Goal: Information Seeking & Learning: Learn about a topic

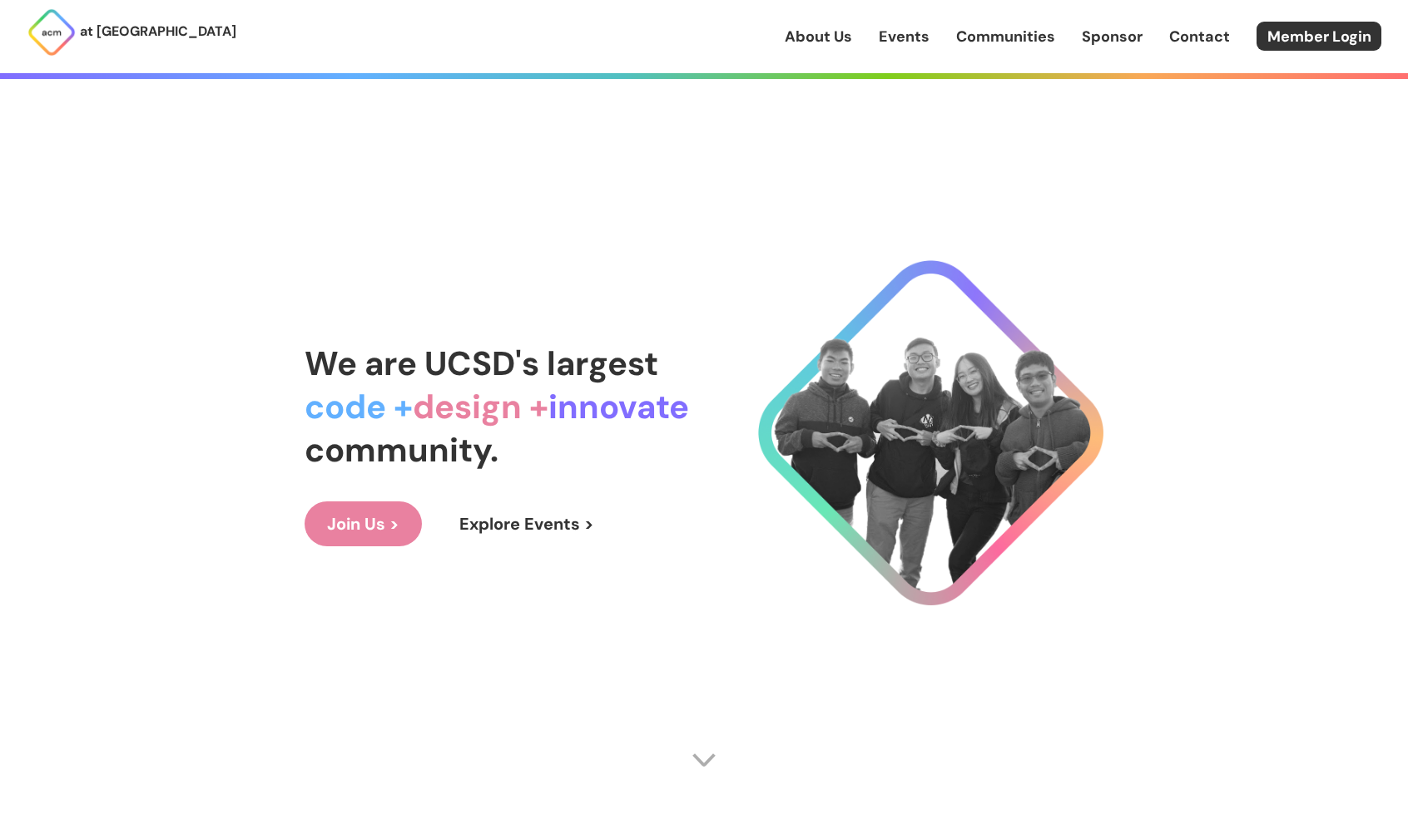
click at [592, 393] on span "innovate" at bounding box center [618, 406] width 141 height 43
click at [975, 27] on link "Communities" at bounding box center [1005, 37] width 99 height 22
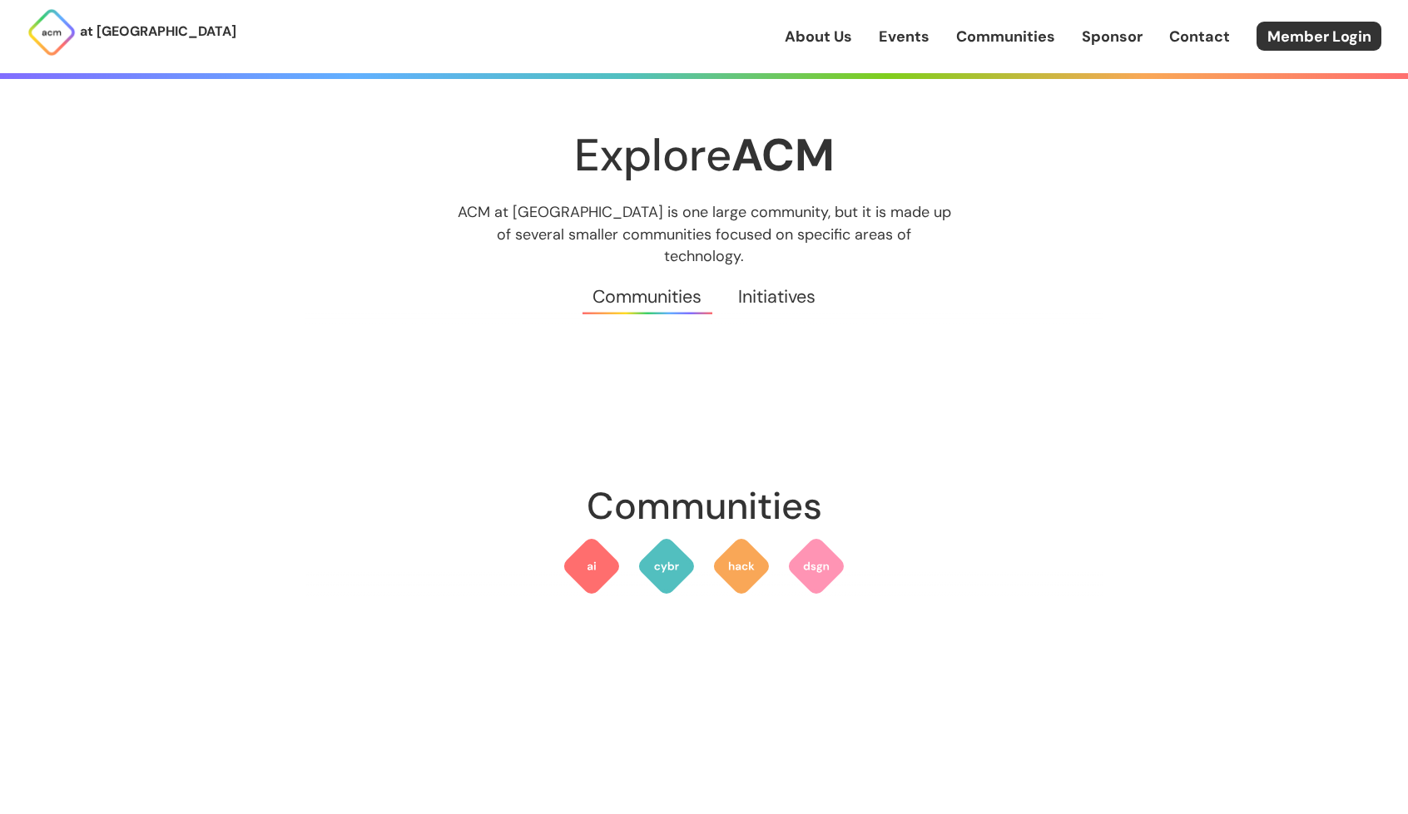
click at [893, 40] on link "Events" at bounding box center [903, 37] width 51 height 22
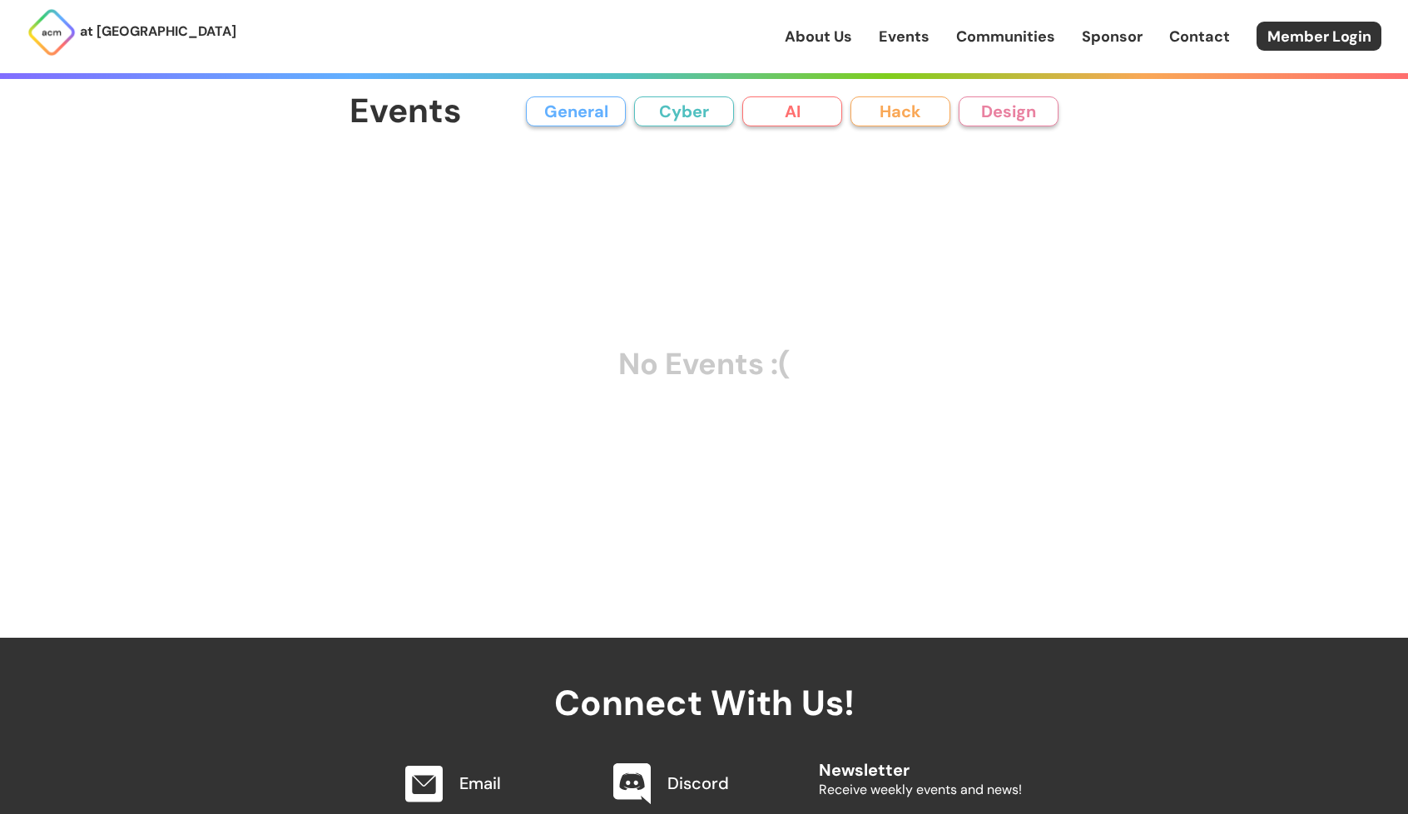
click at [799, 28] on link "About Us" at bounding box center [817, 37] width 67 height 22
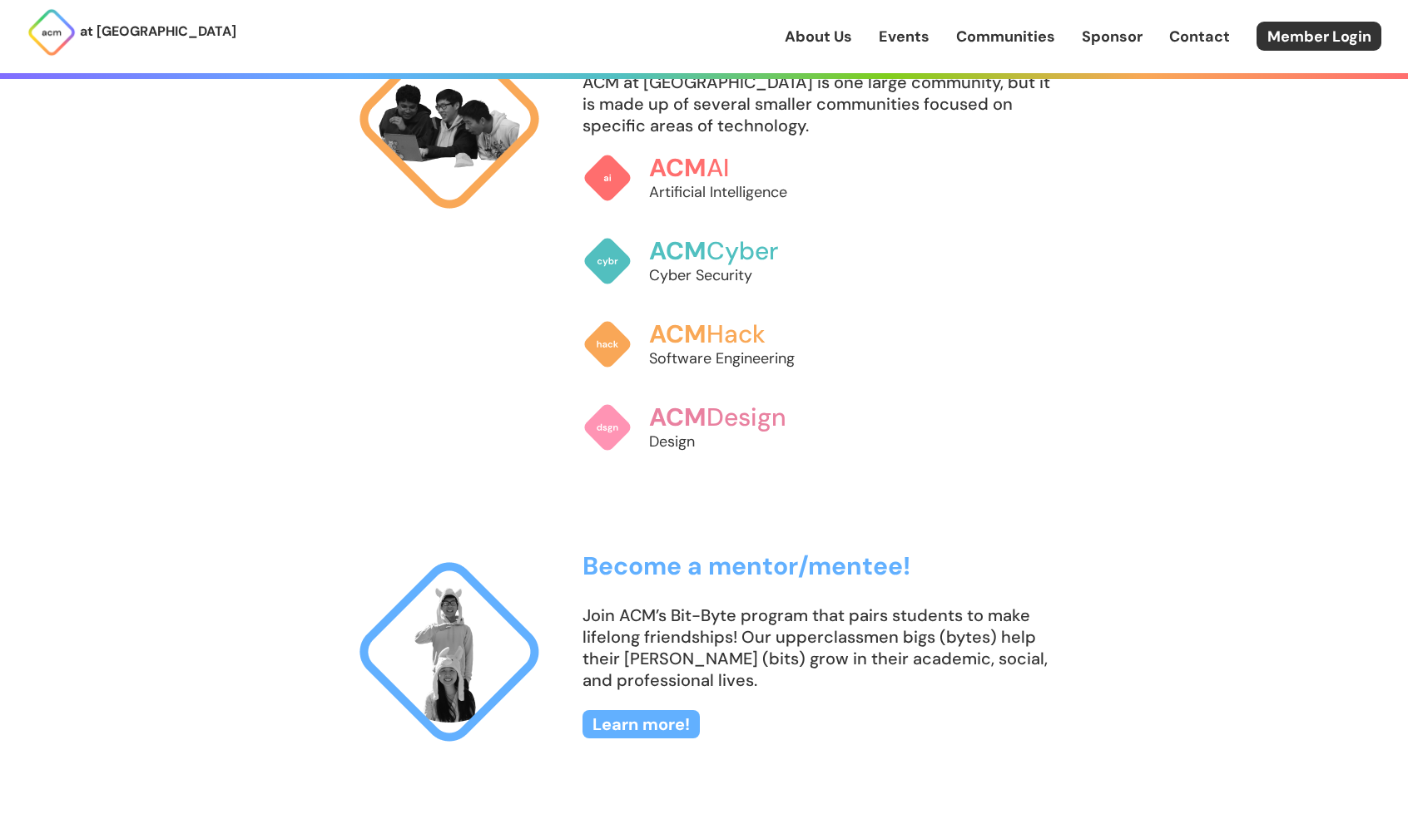
scroll to position [1690, 0]
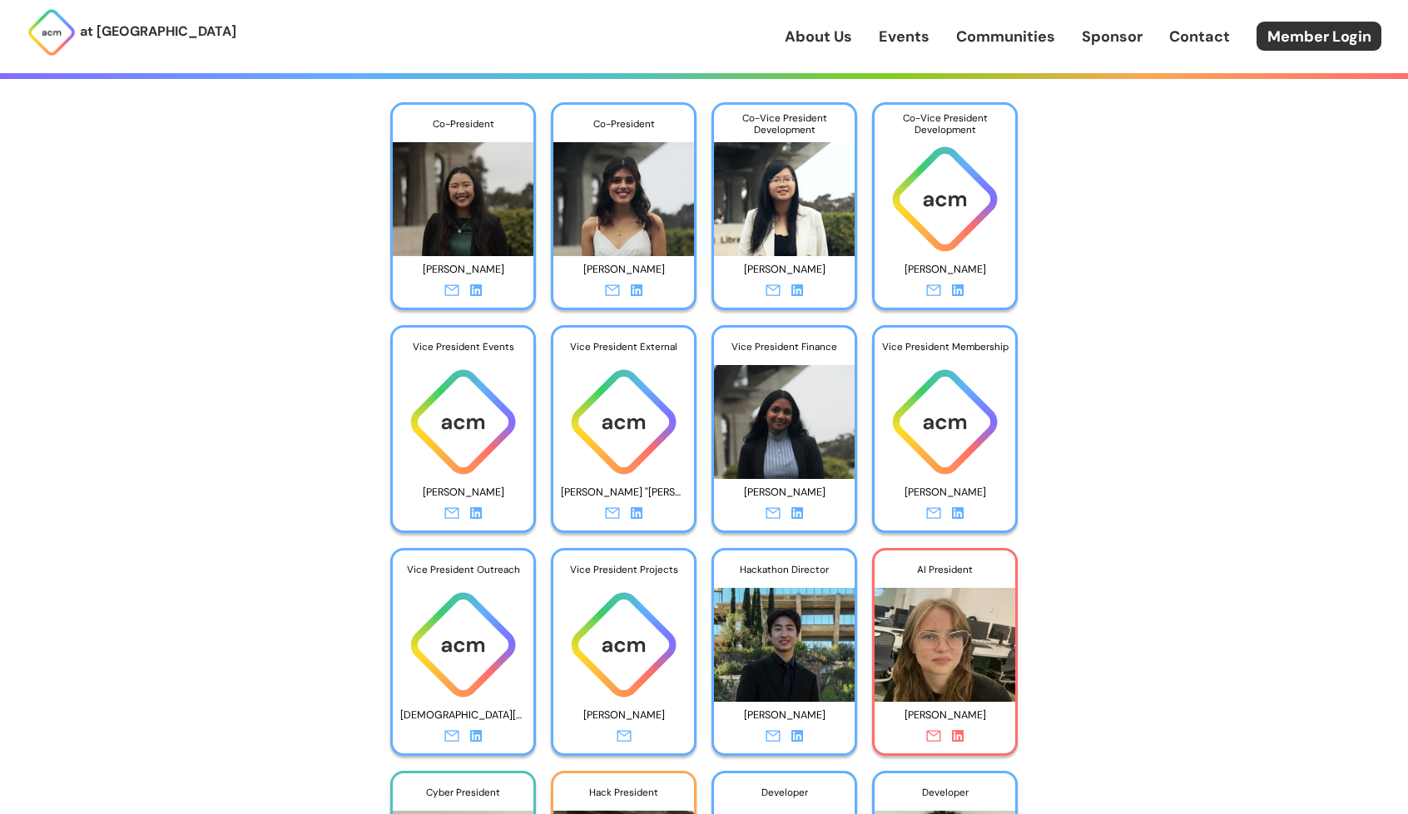
scroll to position [6465, 0]
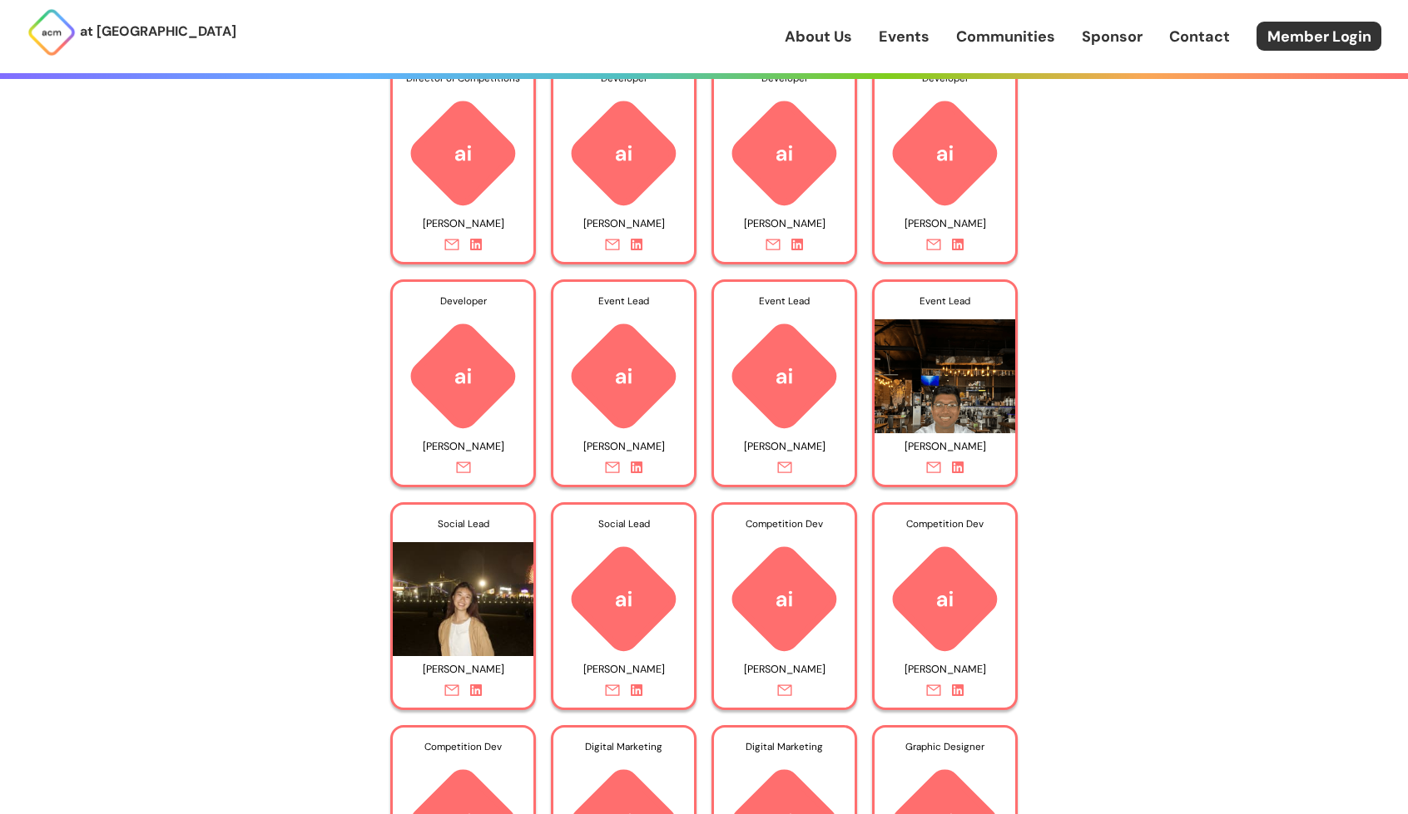
click at [790, 444] on p "[PERSON_NAME]" at bounding box center [784, 447] width 126 height 26
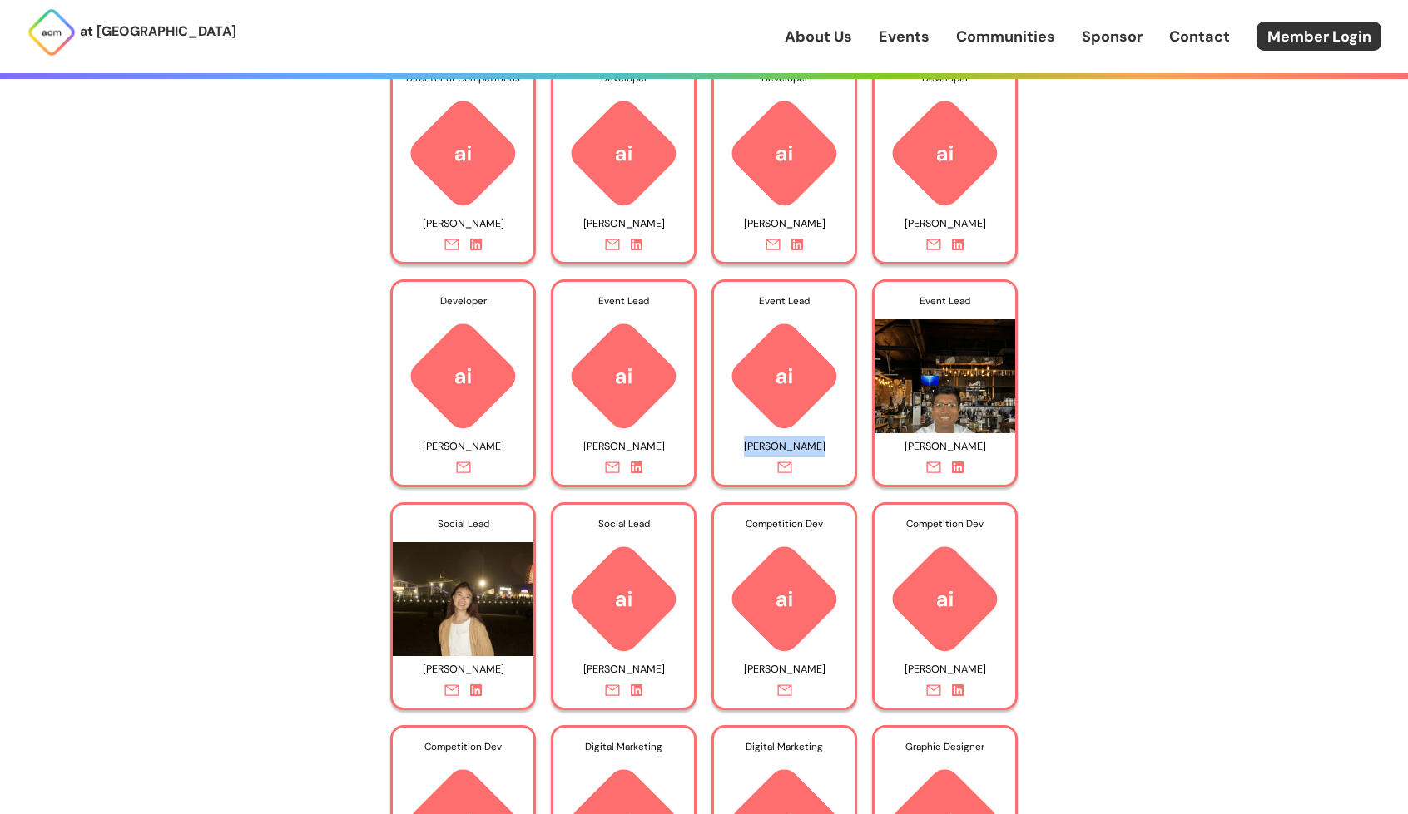
click at [790, 444] on p "[PERSON_NAME]" at bounding box center [784, 447] width 126 height 26
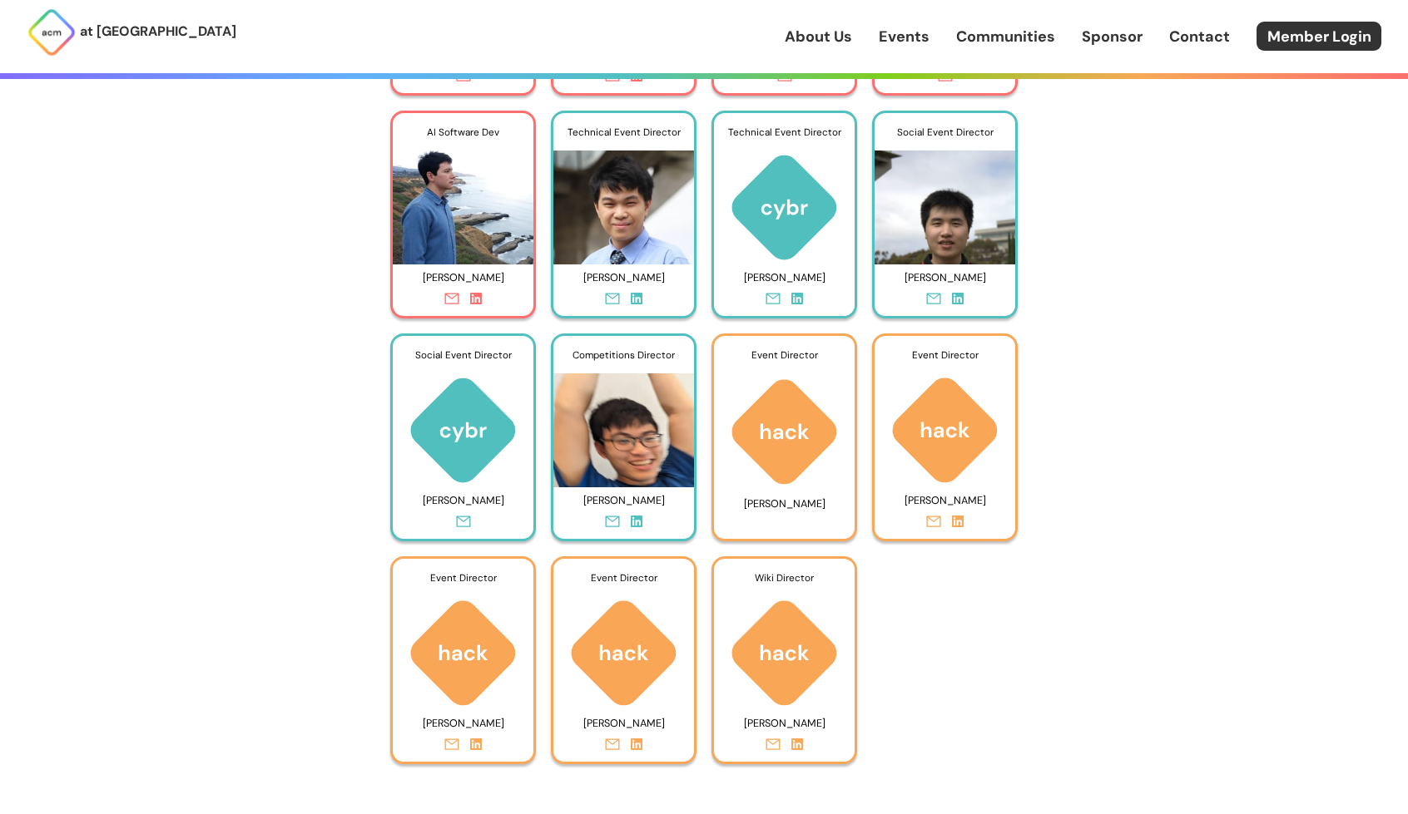
scroll to position [7303, 0]
click at [624, 492] on p "[PERSON_NAME]" at bounding box center [624, 500] width 126 height 26
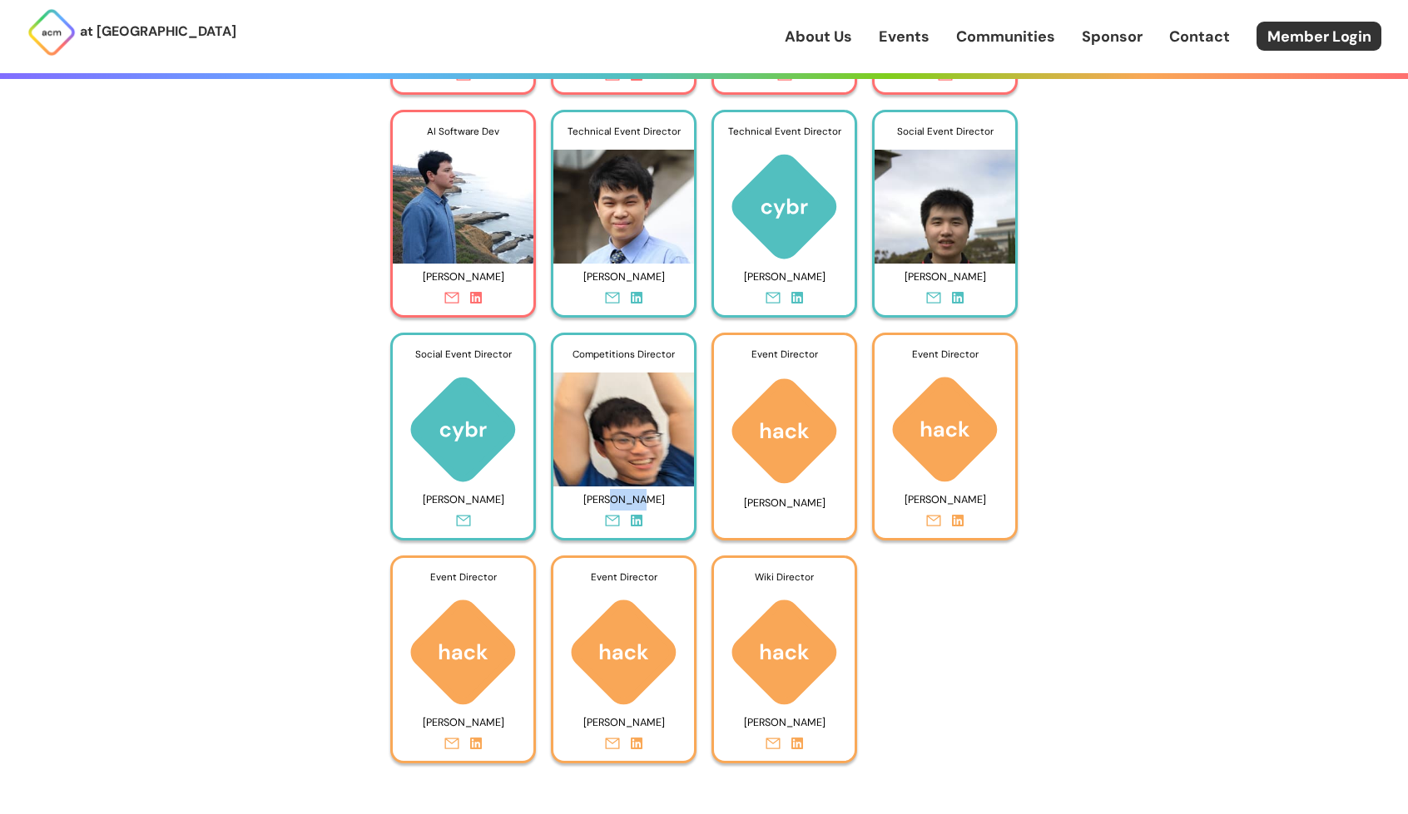
click at [624, 492] on p "[PERSON_NAME]" at bounding box center [624, 500] width 126 height 26
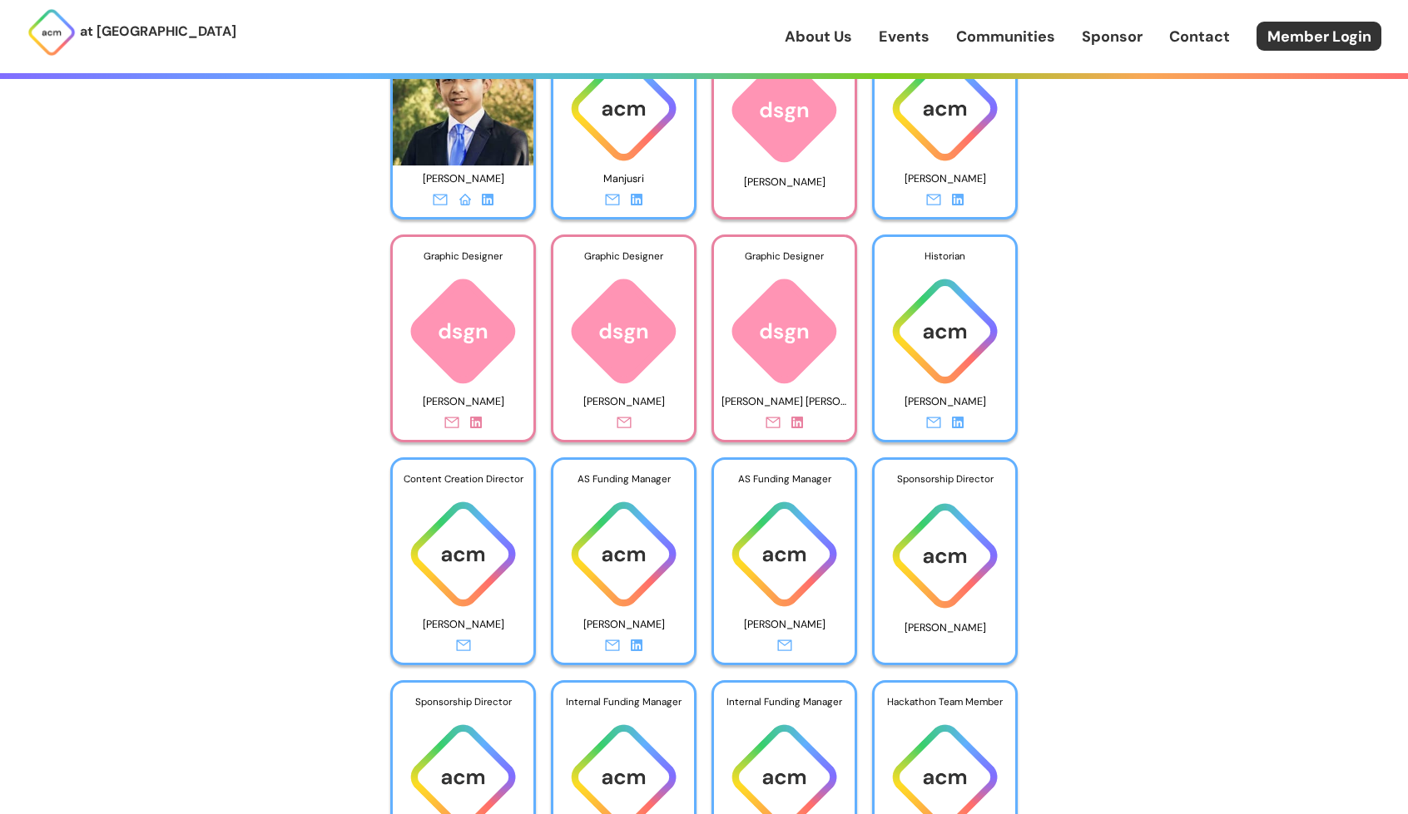
scroll to position [4281, 0]
click at [624, 475] on div "AS Funding Manager" at bounding box center [623, 478] width 141 height 38
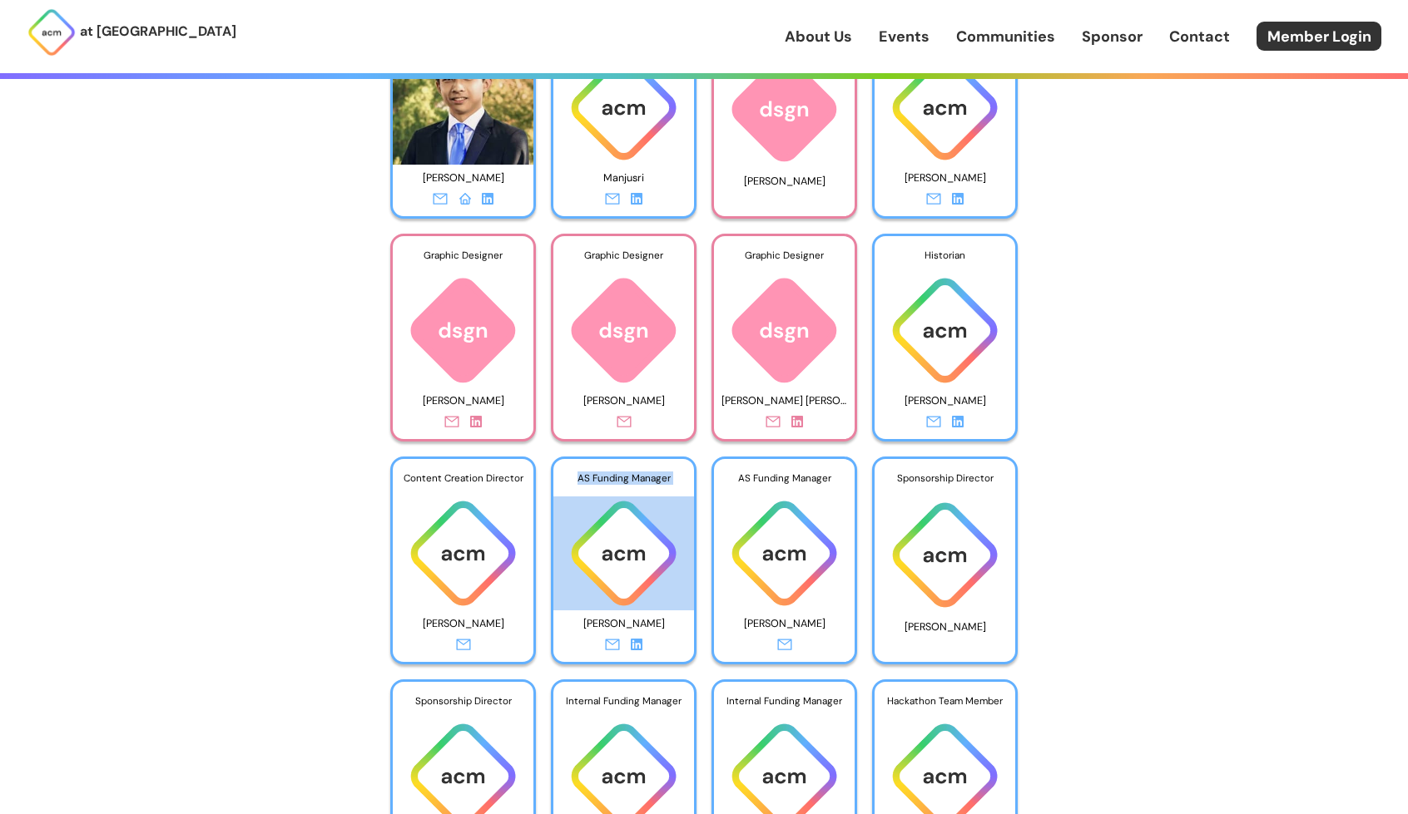
click at [624, 475] on div "AS Funding Manager" at bounding box center [623, 478] width 141 height 38
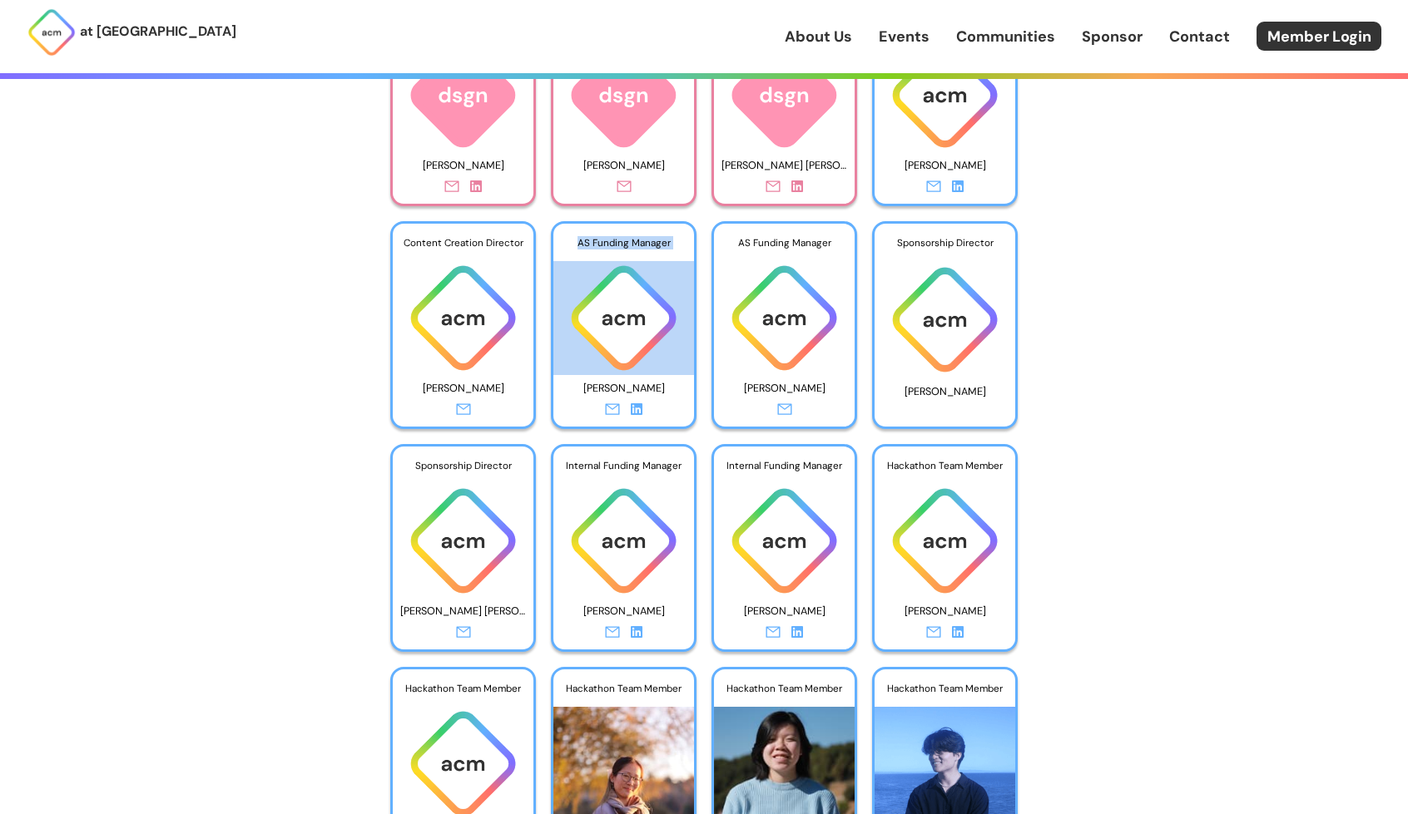
scroll to position [4506, 0]
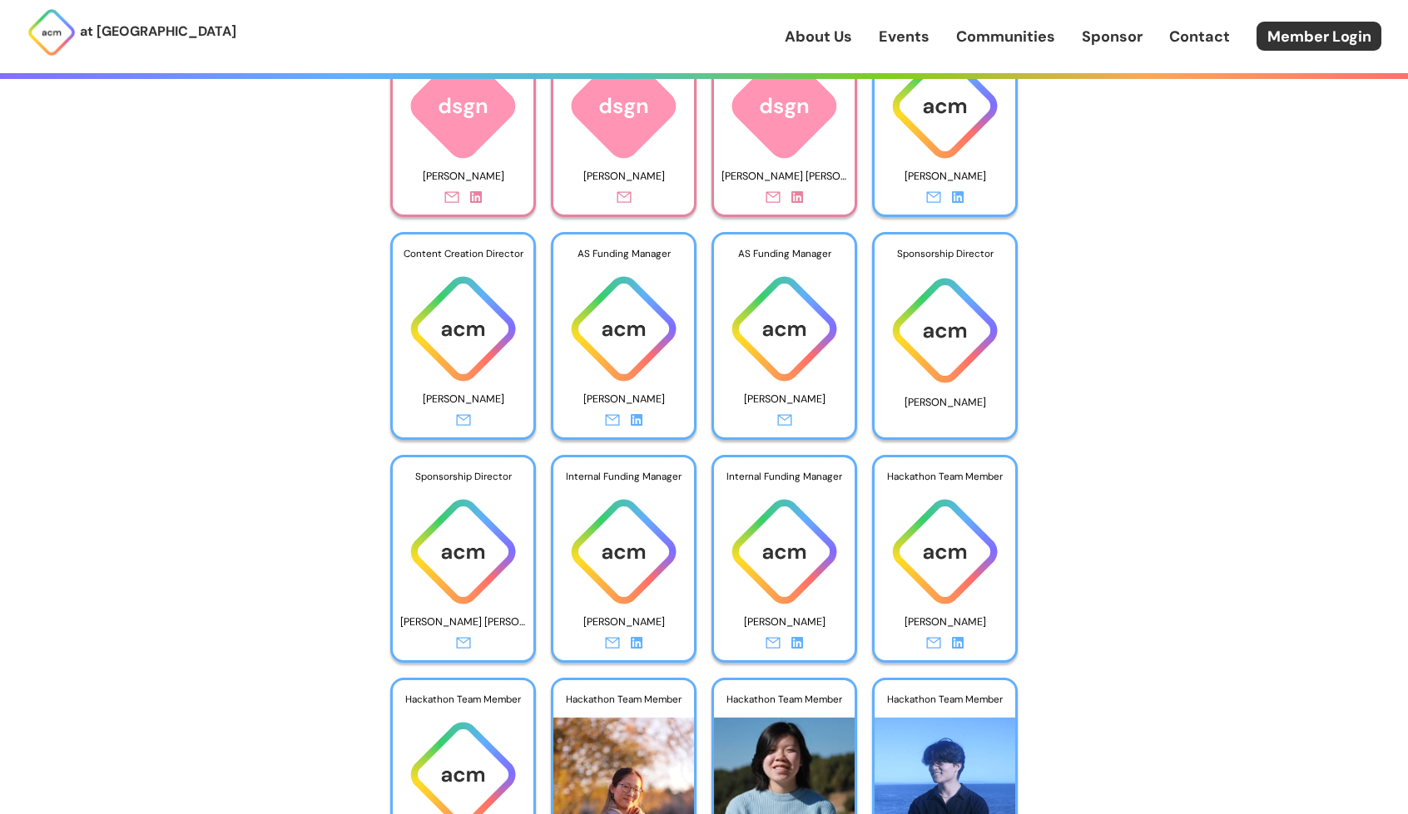
click at [624, 475] on div "Internal Funding Manager" at bounding box center [623, 477] width 141 height 38
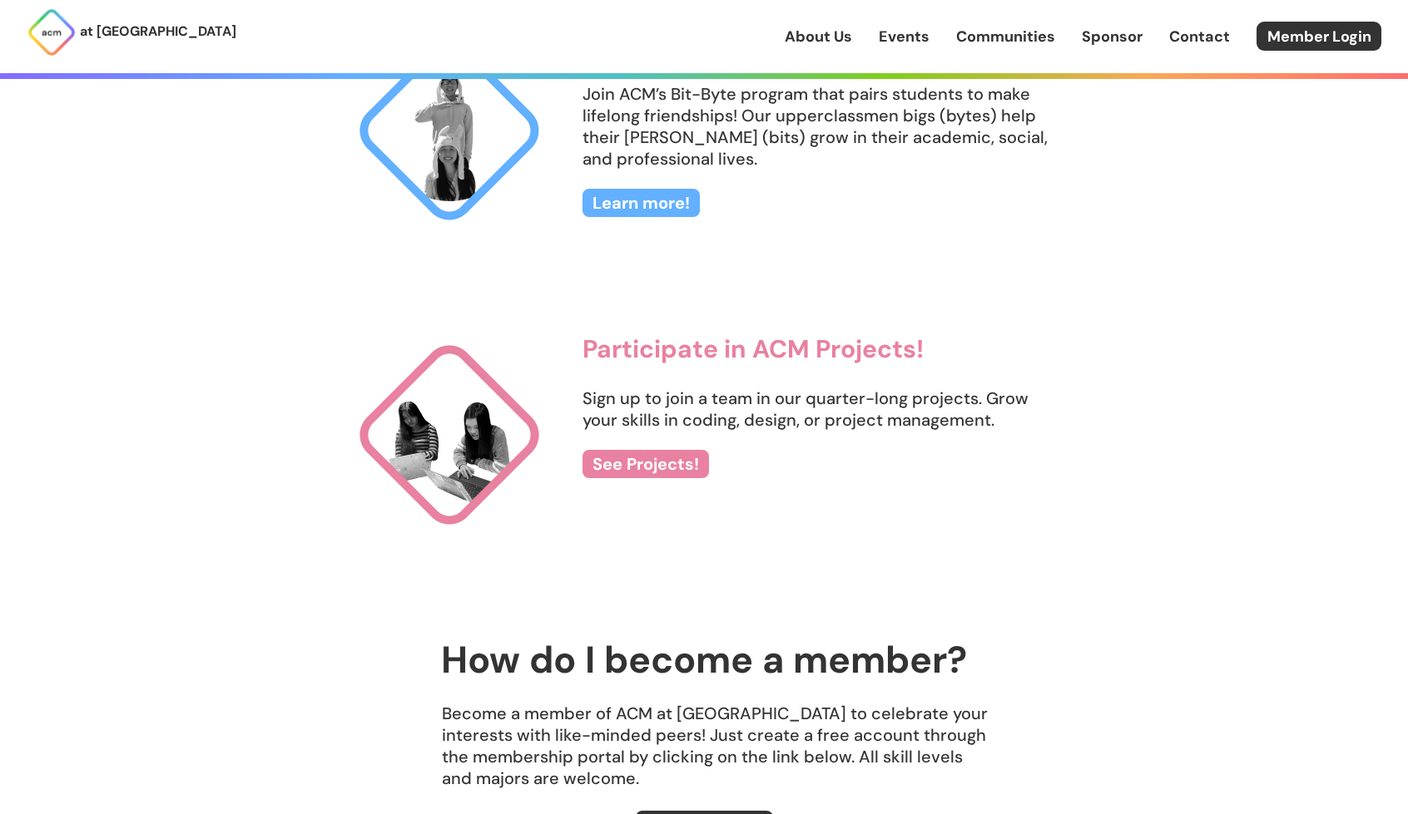
scroll to position [1852, 0]
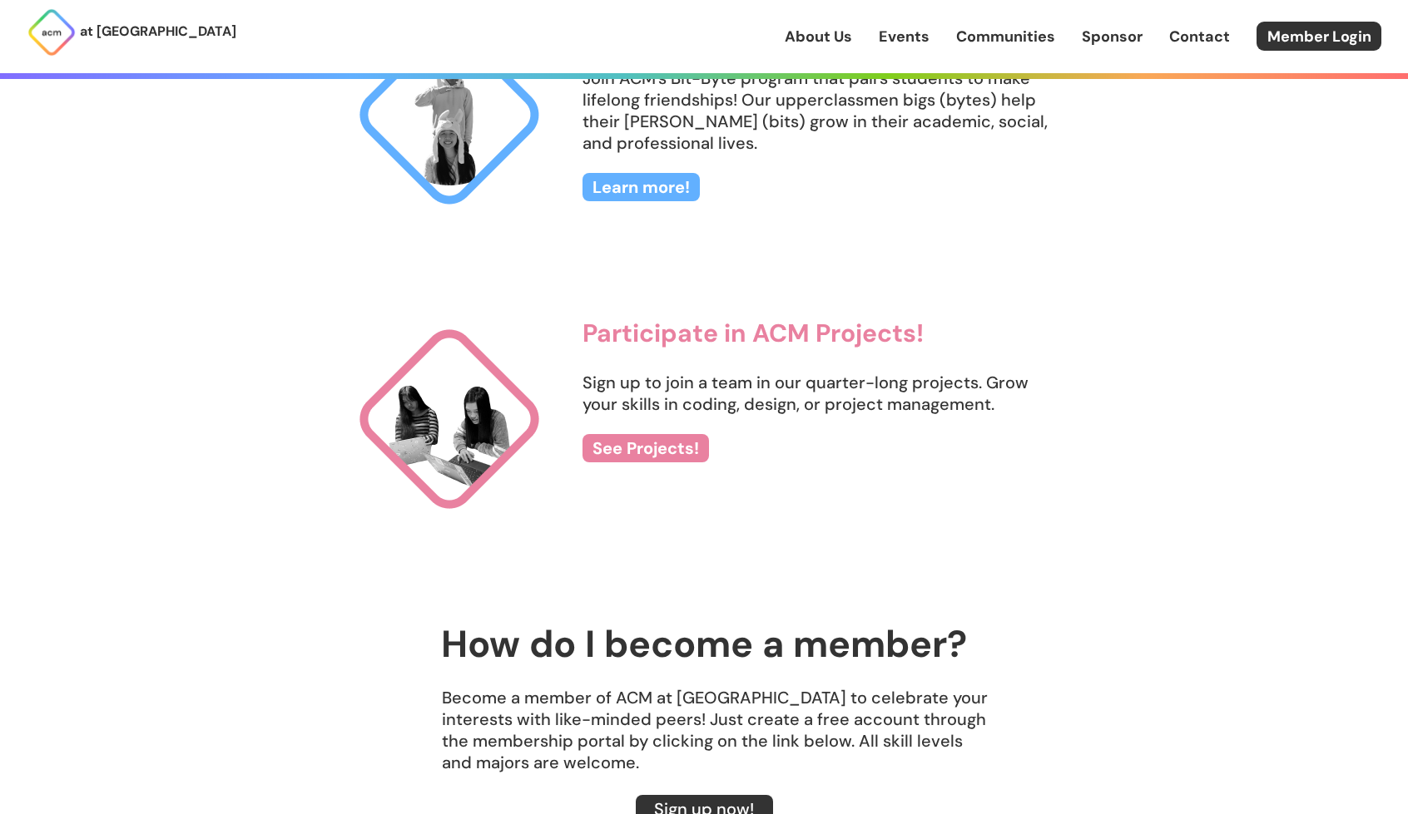
click at [893, 34] on link "Events" at bounding box center [903, 37] width 51 height 22
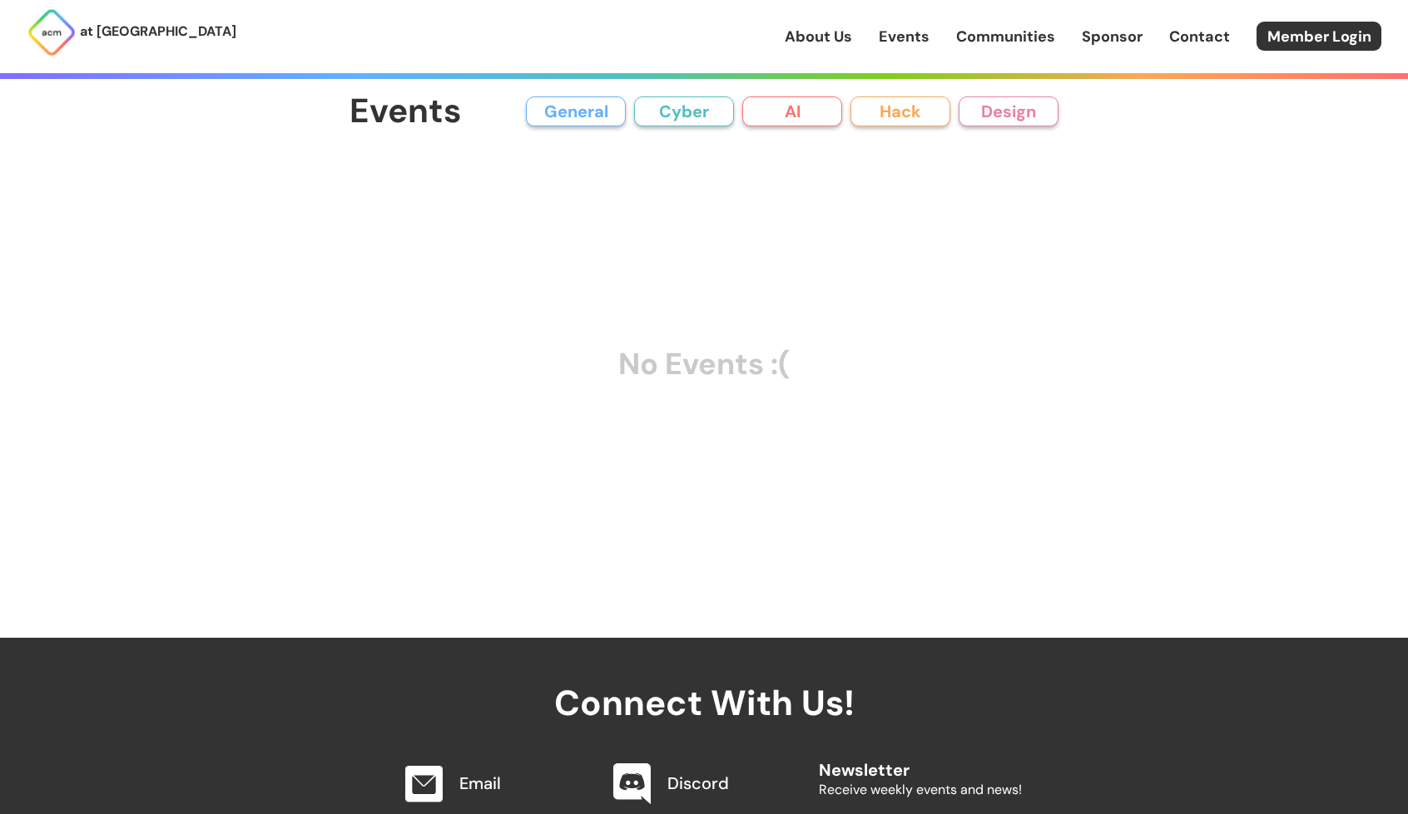
click at [982, 40] on link "Communities" at bounding box center [1005, 37] width 99 height 22
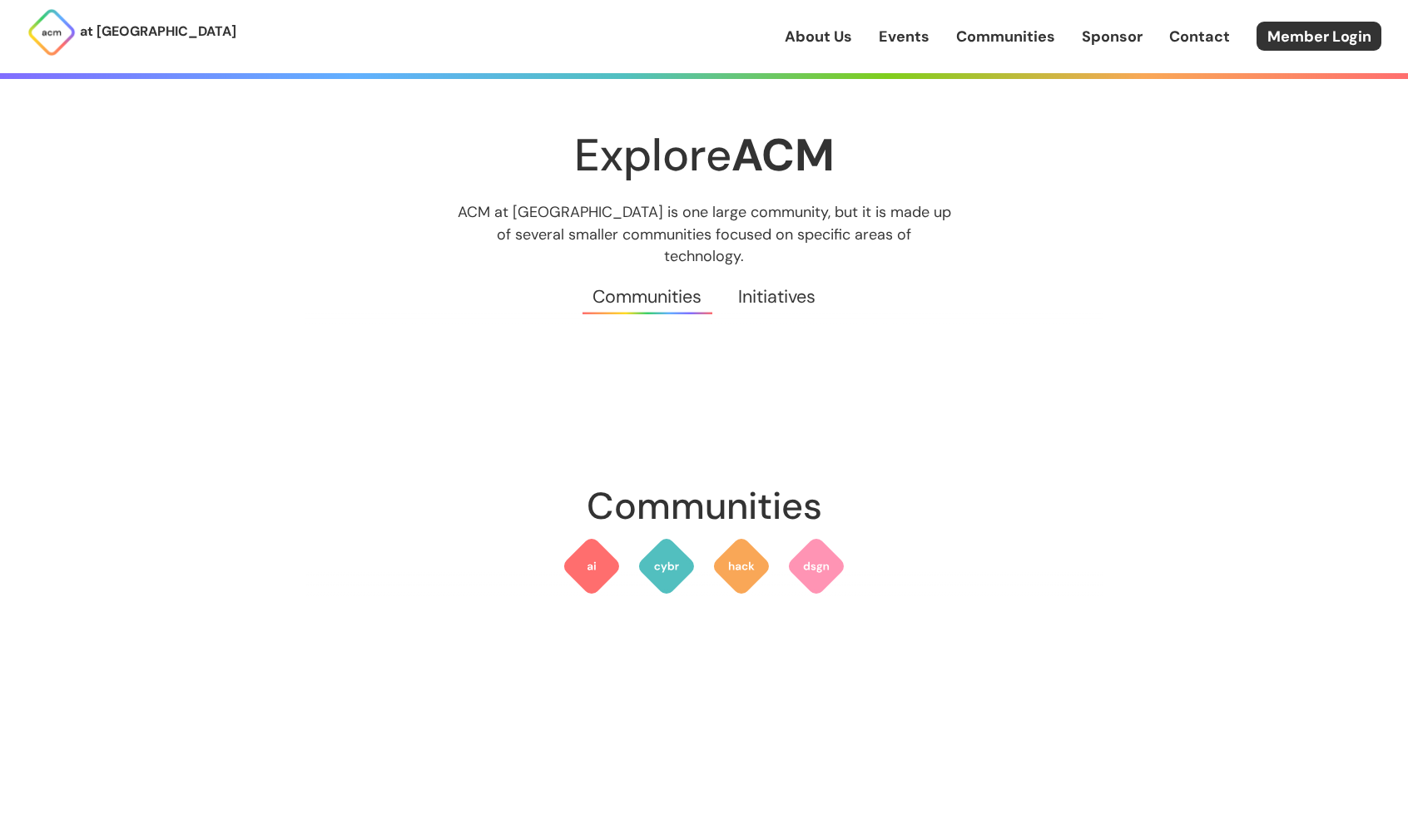
click at [909, 27] on link "Events" at bounding box center [903, 37] width 51 height 22
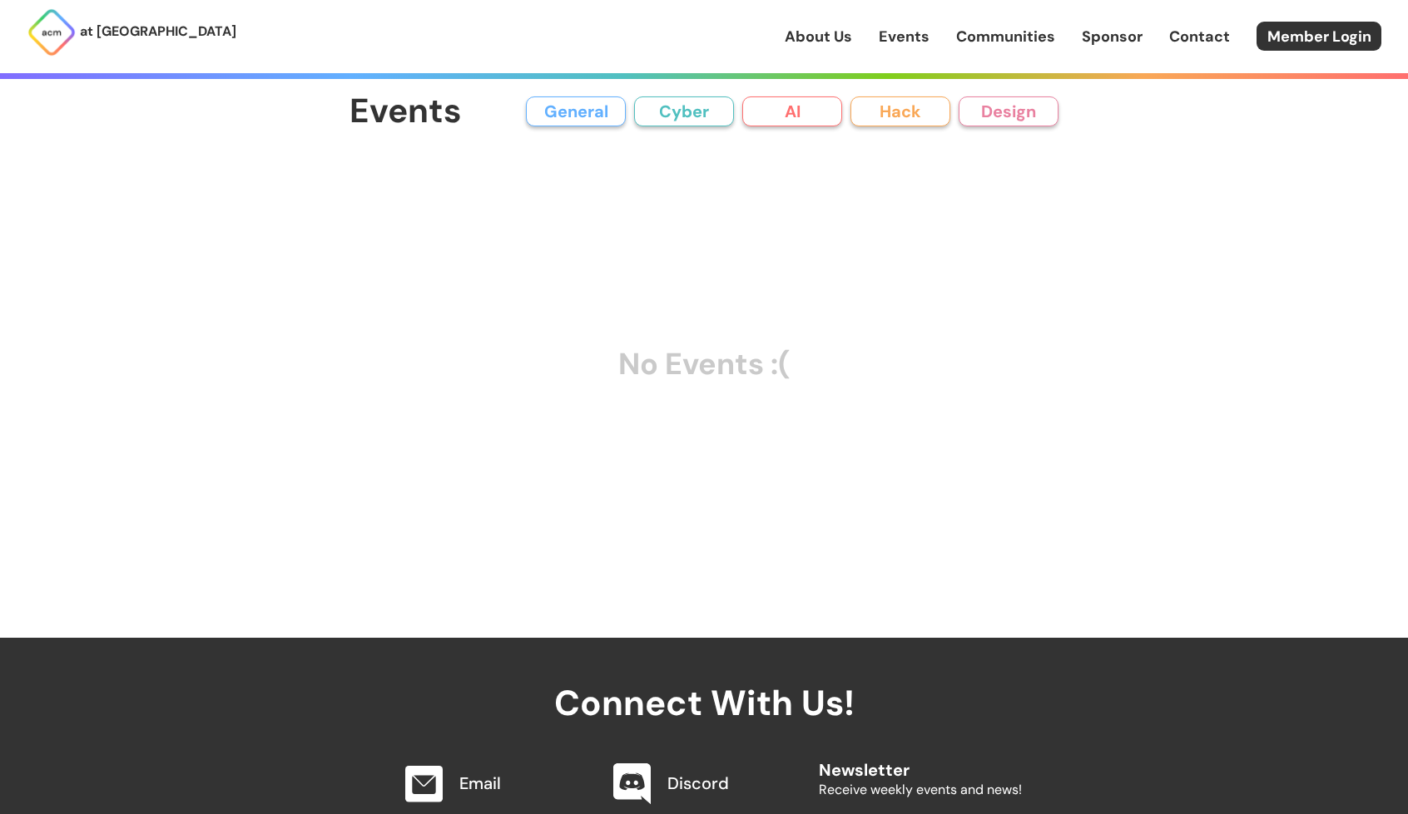
click at [782, 114] on button "AI" at bounding box center [792, 112] width 100 height 30
click at [999, 22] on div "About Us Events Communities Sponsor Contact Member Login" at bounding box center [1095, 36] width 623 height 29
click at [1012, 41] on link "Communities" at bounding box center [1005, 37] width 99 height 22
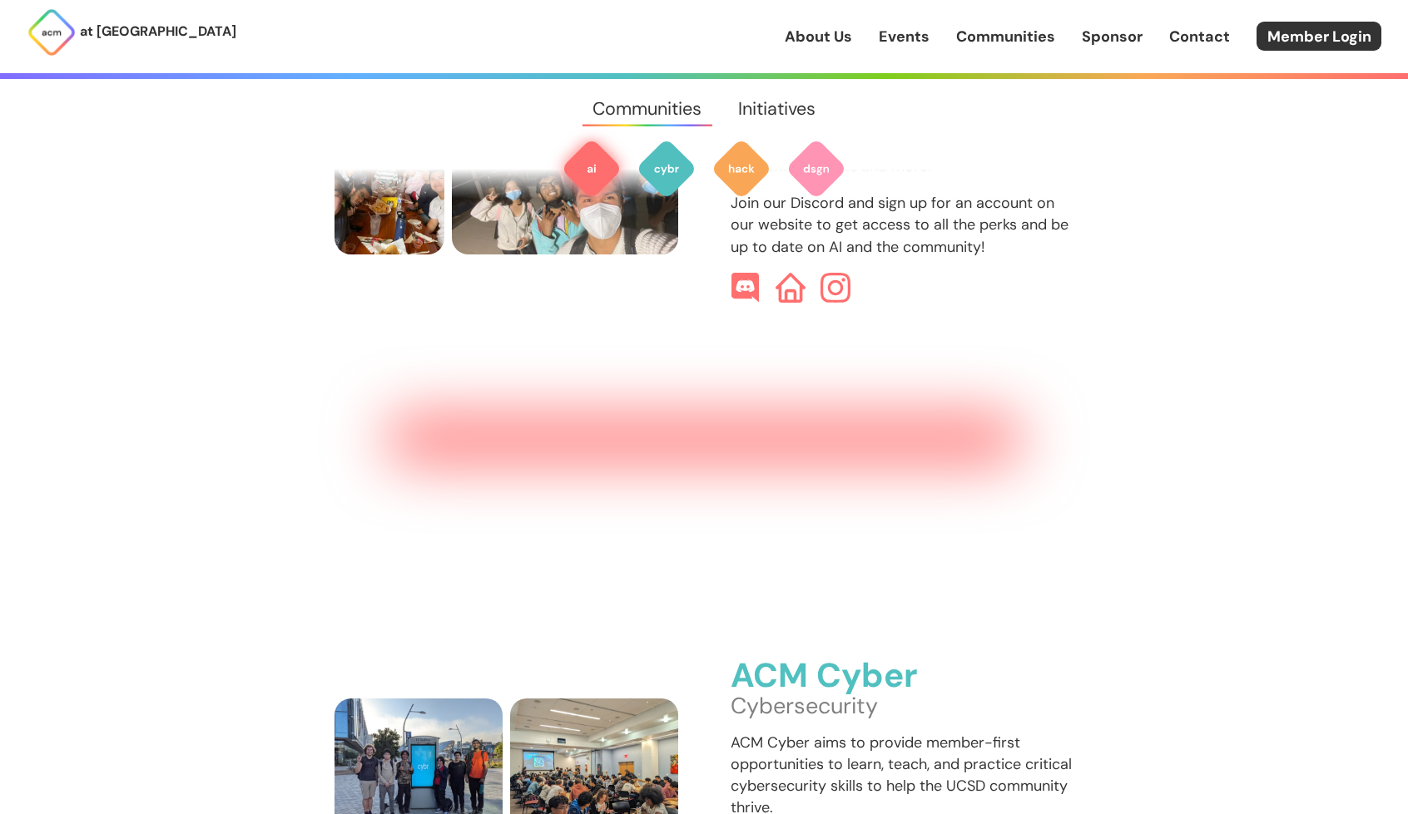
scroll to position [776, 0]
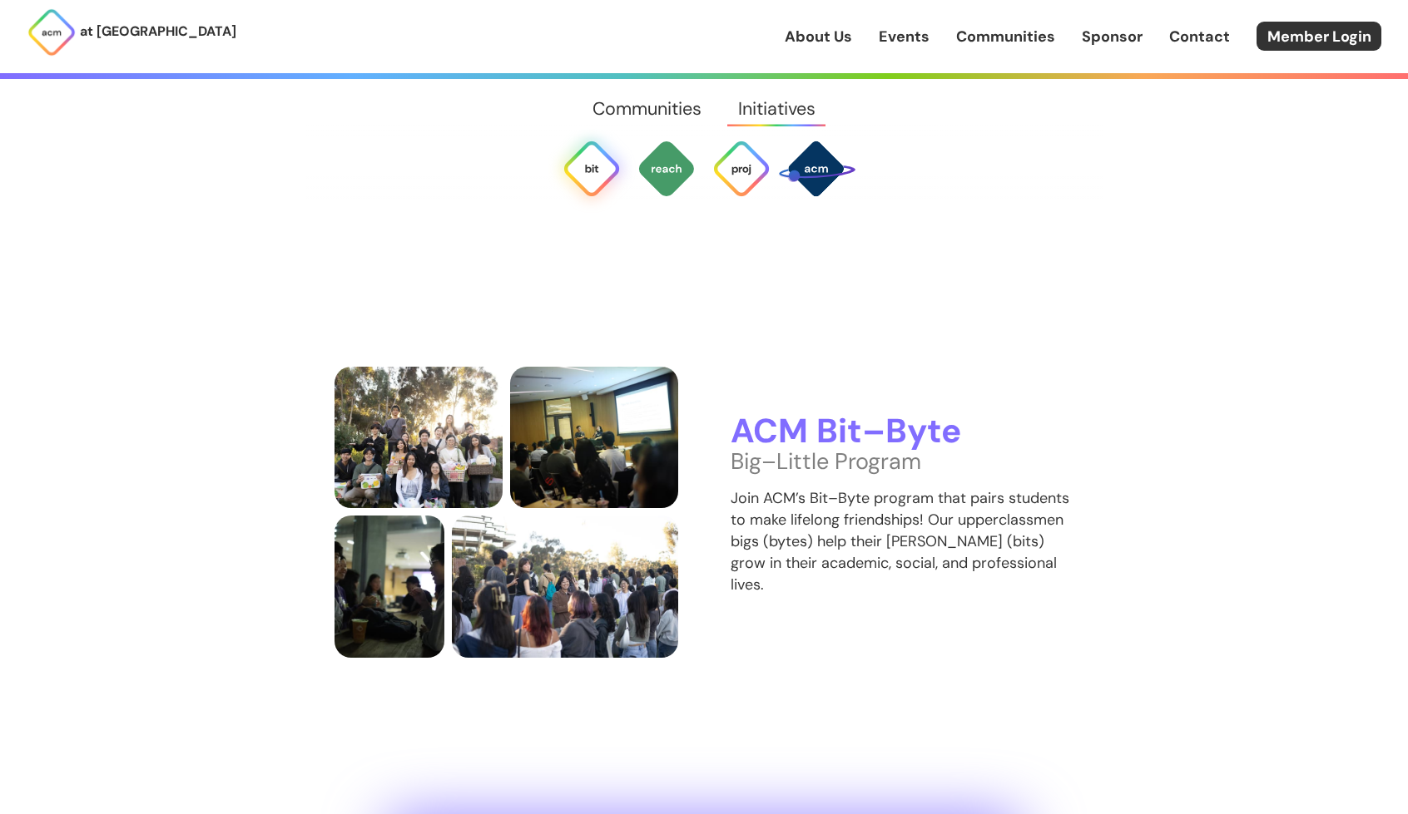
click at [852, 474] on div "ACM Bit–Byte Big–Little Program Join ACM’s Bit–Byte program that pairs students…" at bounding box center [902, 511] width 344 height 197
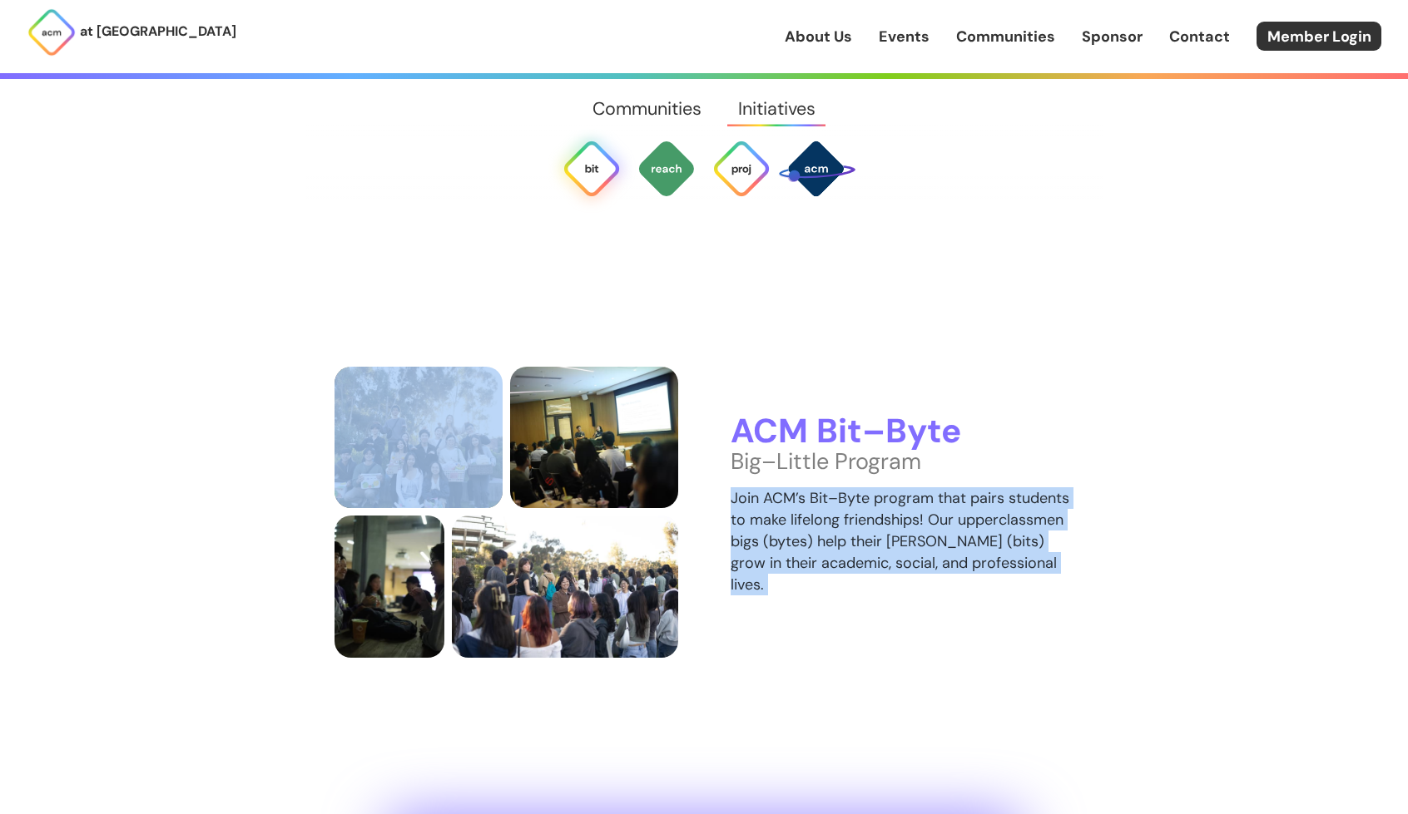
click at [852, 474] on div "ACM Bit–Byte Big–Little Program Join ACM’s Bit–Byte program that pairs students…" at bounding box center [902, 511] width 344 height 197
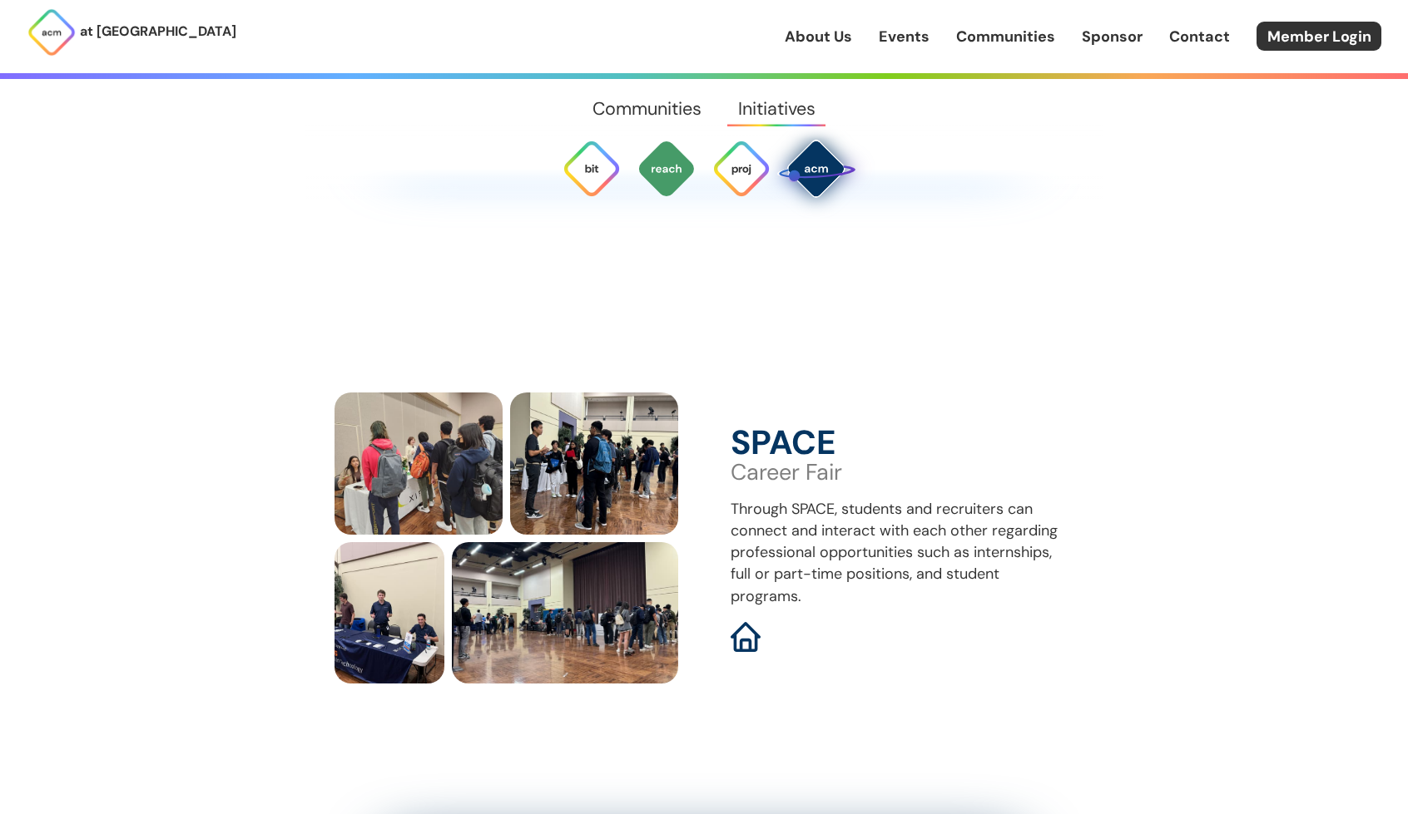
scroll to position [5915, 0]
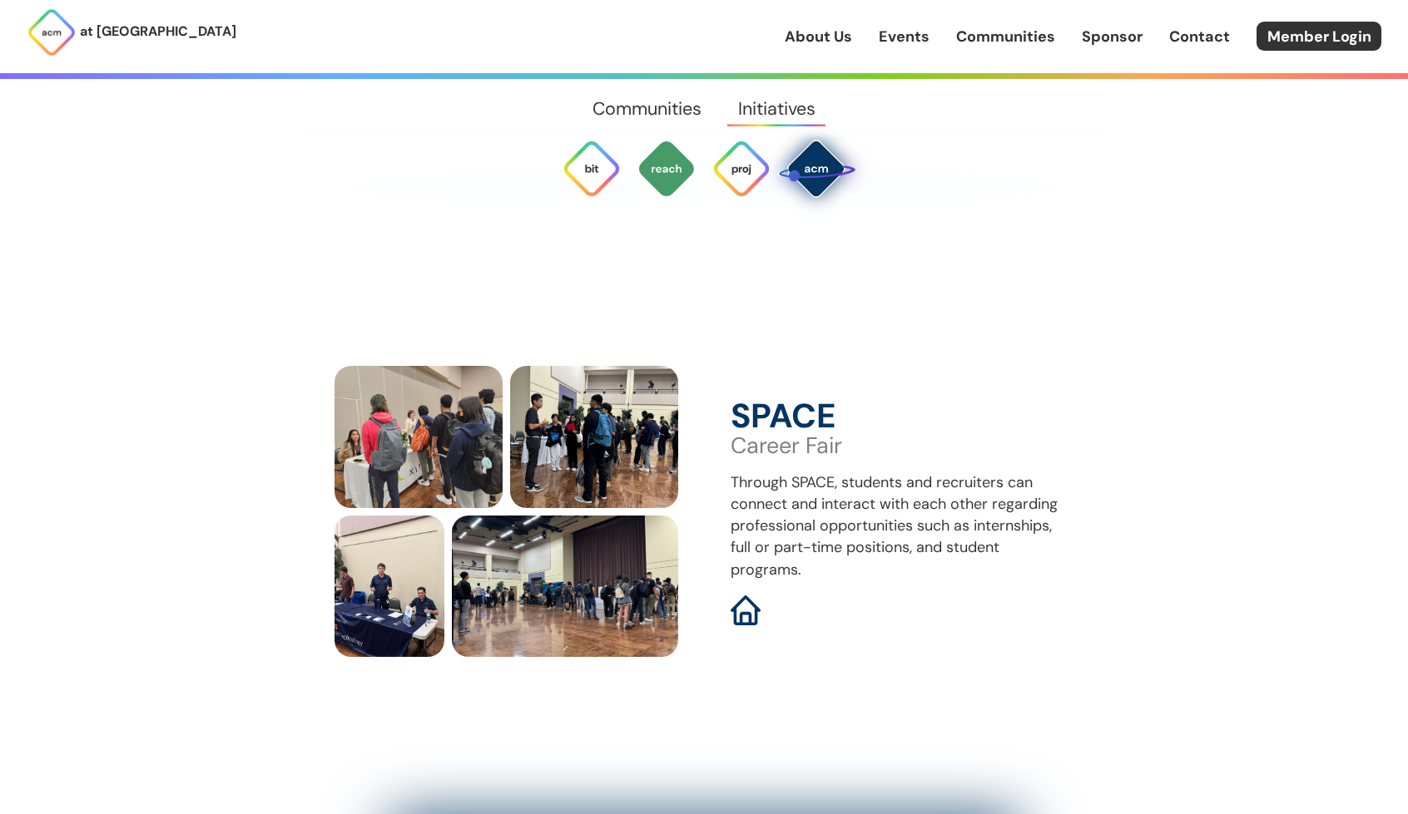
click at [850, 609] on div "SPACE Career Fair Through SPACE, students and recruiters can connect and intera…" at bounding box center [703, 511] width 739 height 291
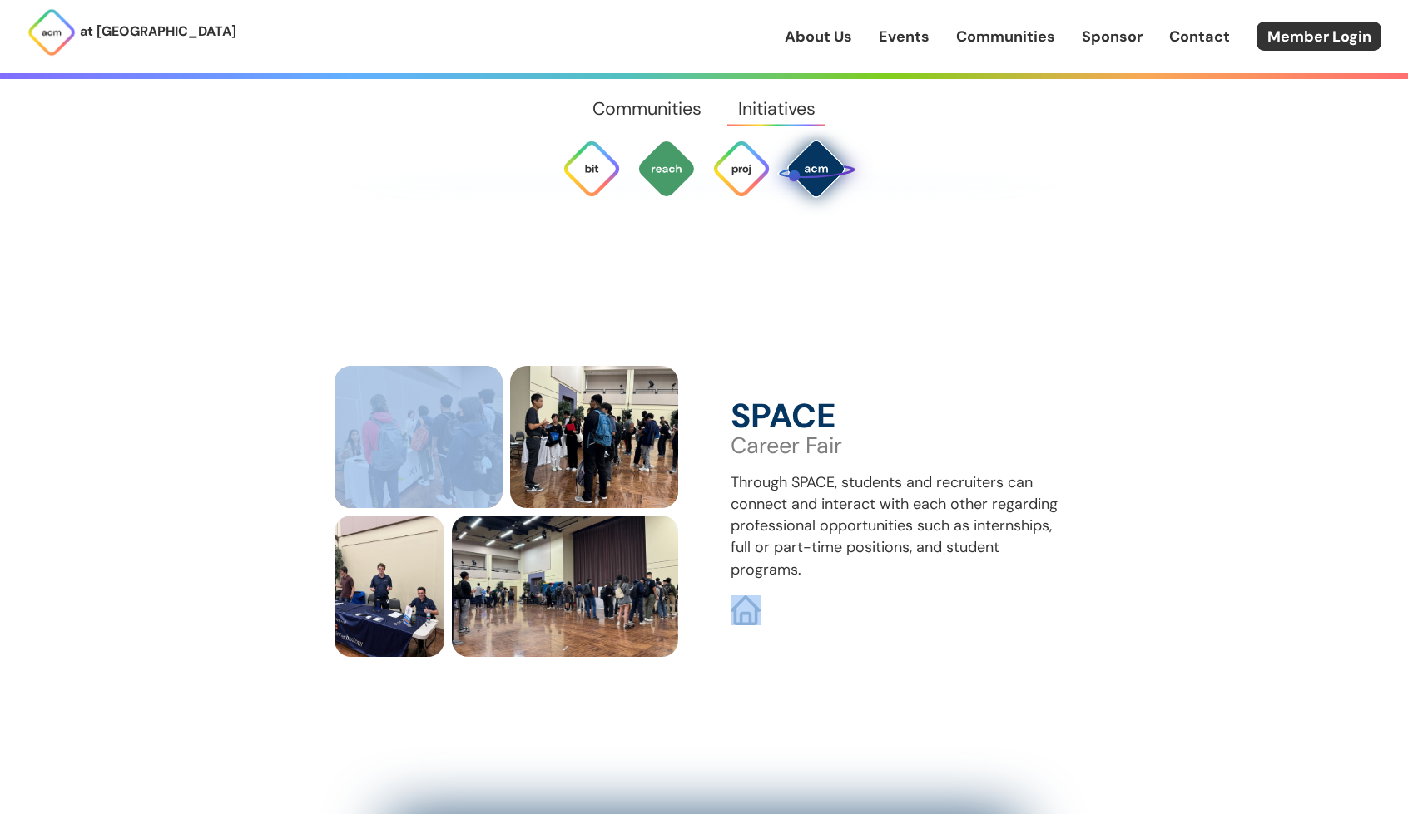
click at [850, 609] on div "SPACE Career Fair Through SPACE, students and recruiters can connect and intera…" at bounding box center [703, 511] width 739 height 291
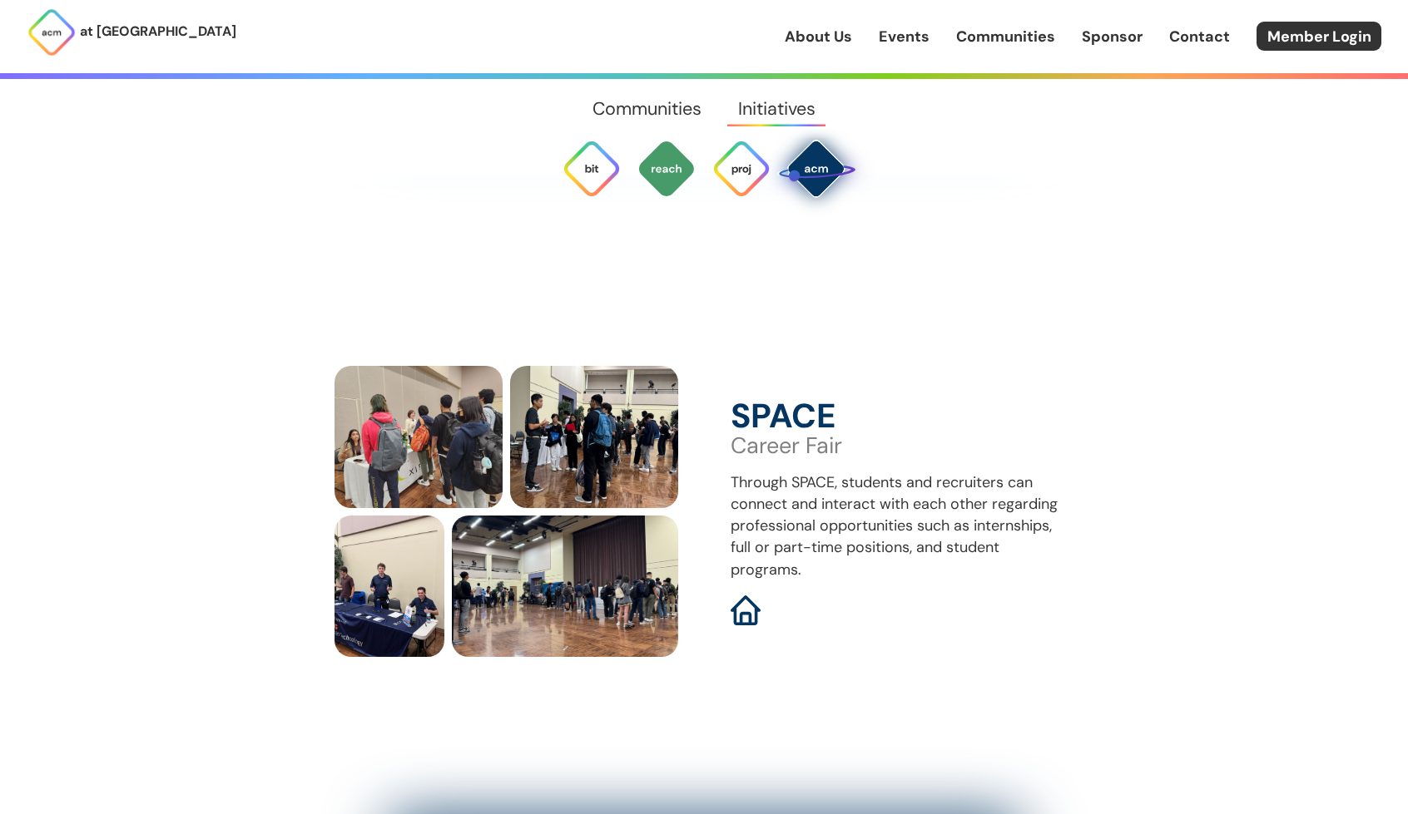
click at [867, 521] on p "Through SPACE, students and recruiters can connect and interact with each other…" at bounding box center [902, 526] width 344 height 108
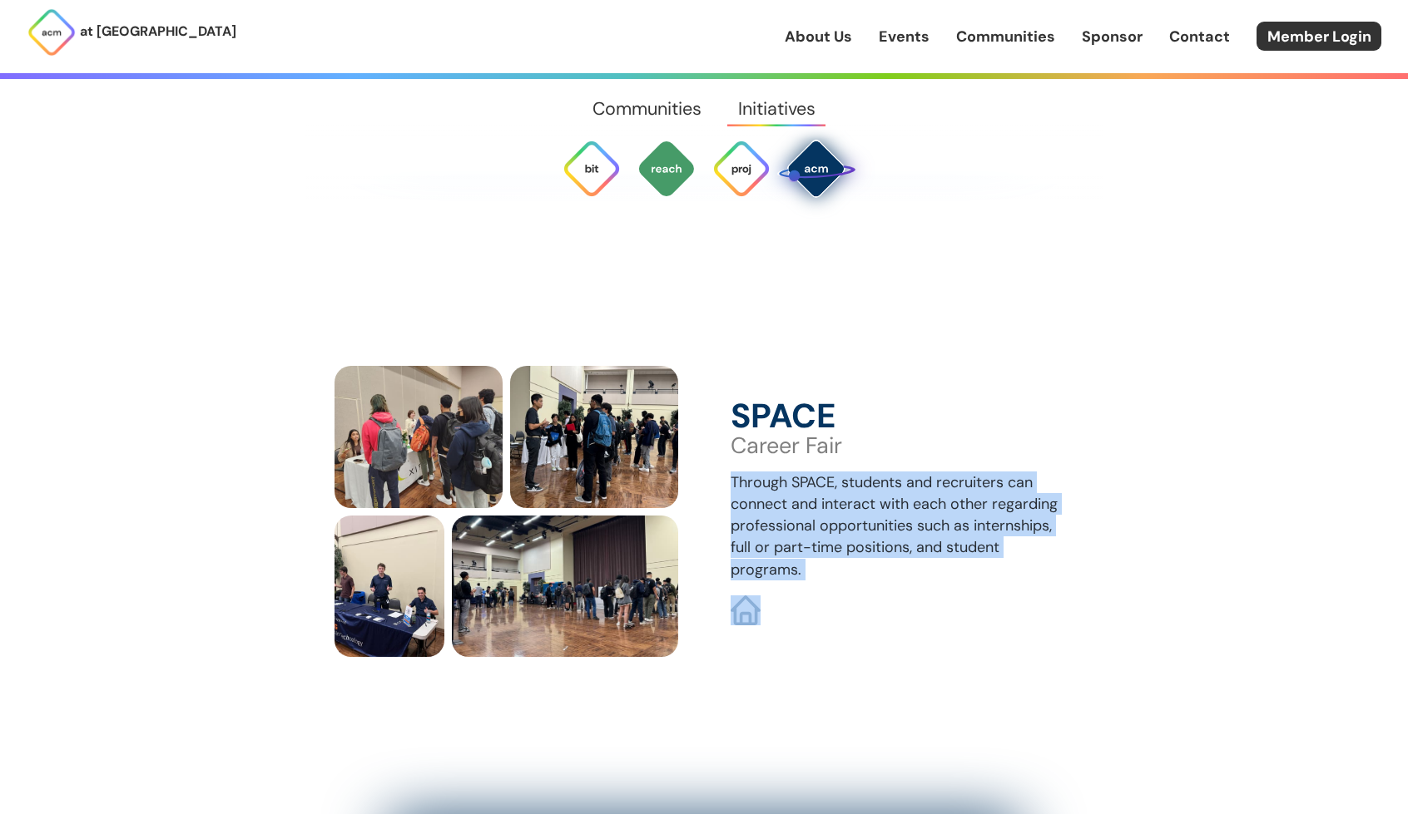
click at [867, 521] on p "Through SPACE, students and recruiters can connect and interact with each other…" at bounding box center [902, 526] width 344 height 108
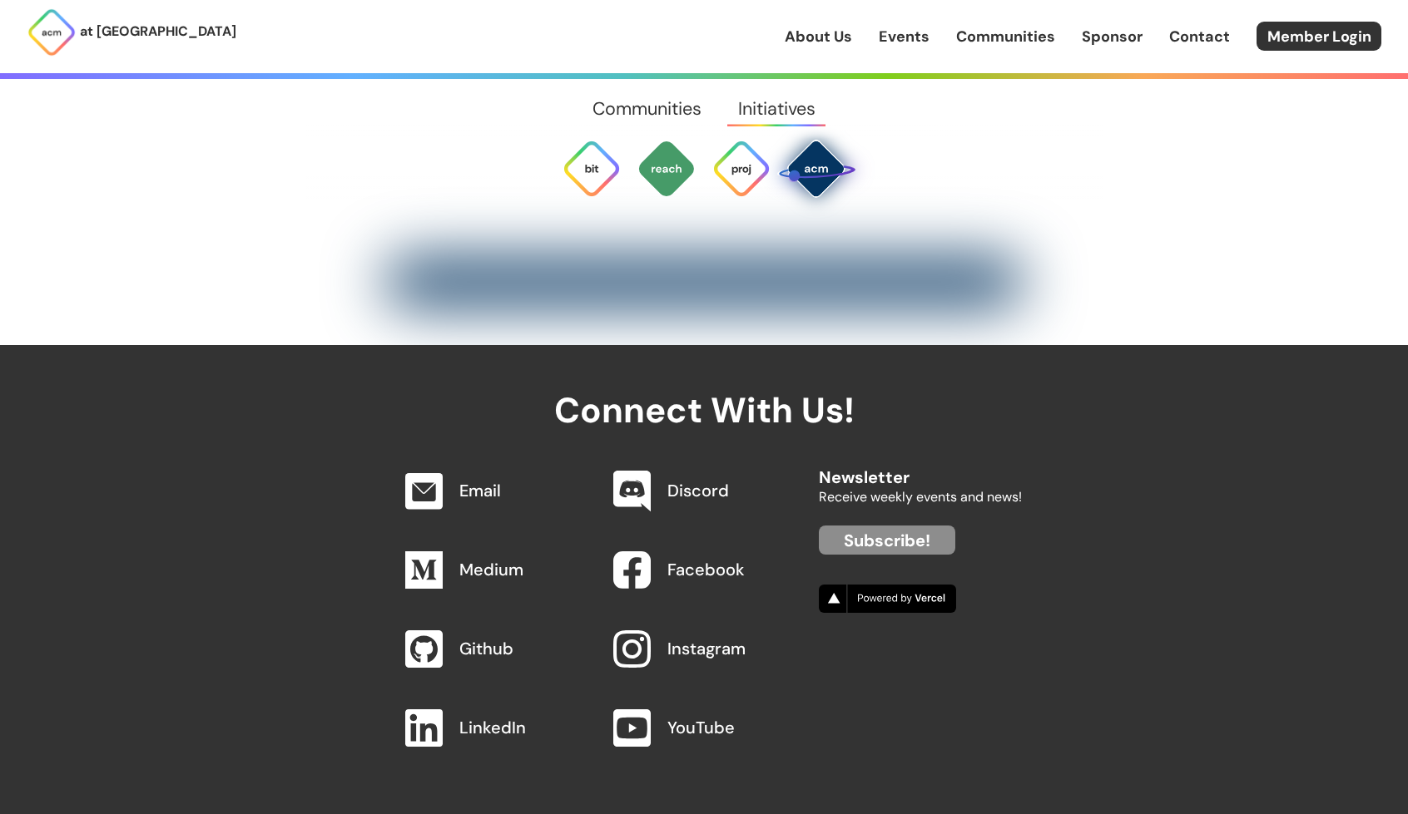
click at [1106, 42] on link "Sponsor" at bounding box center [1111, 37] width 61 height 22
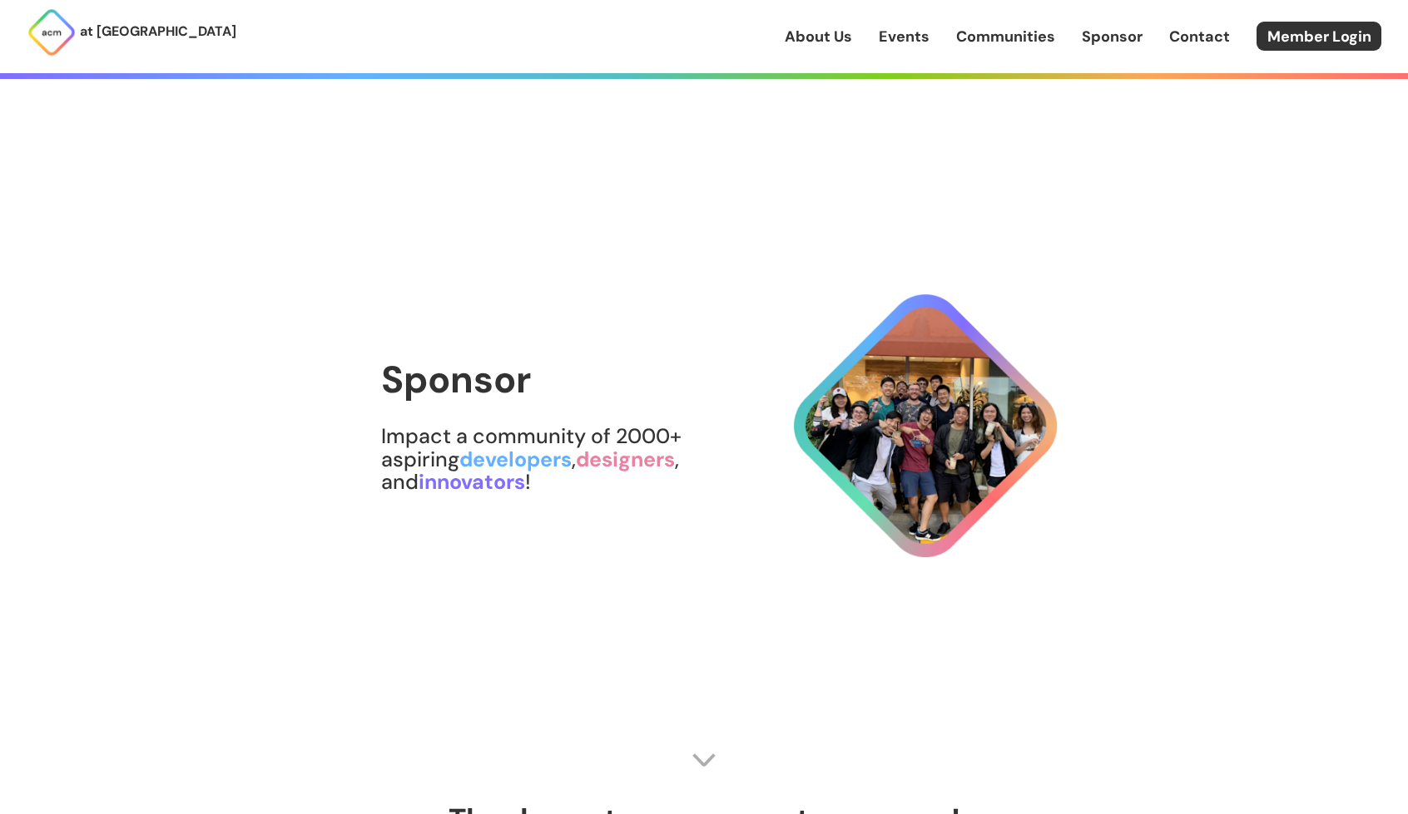
click at [1193, 35] on link "Contact" at bounding box center [1199, 37] width 61 height 22
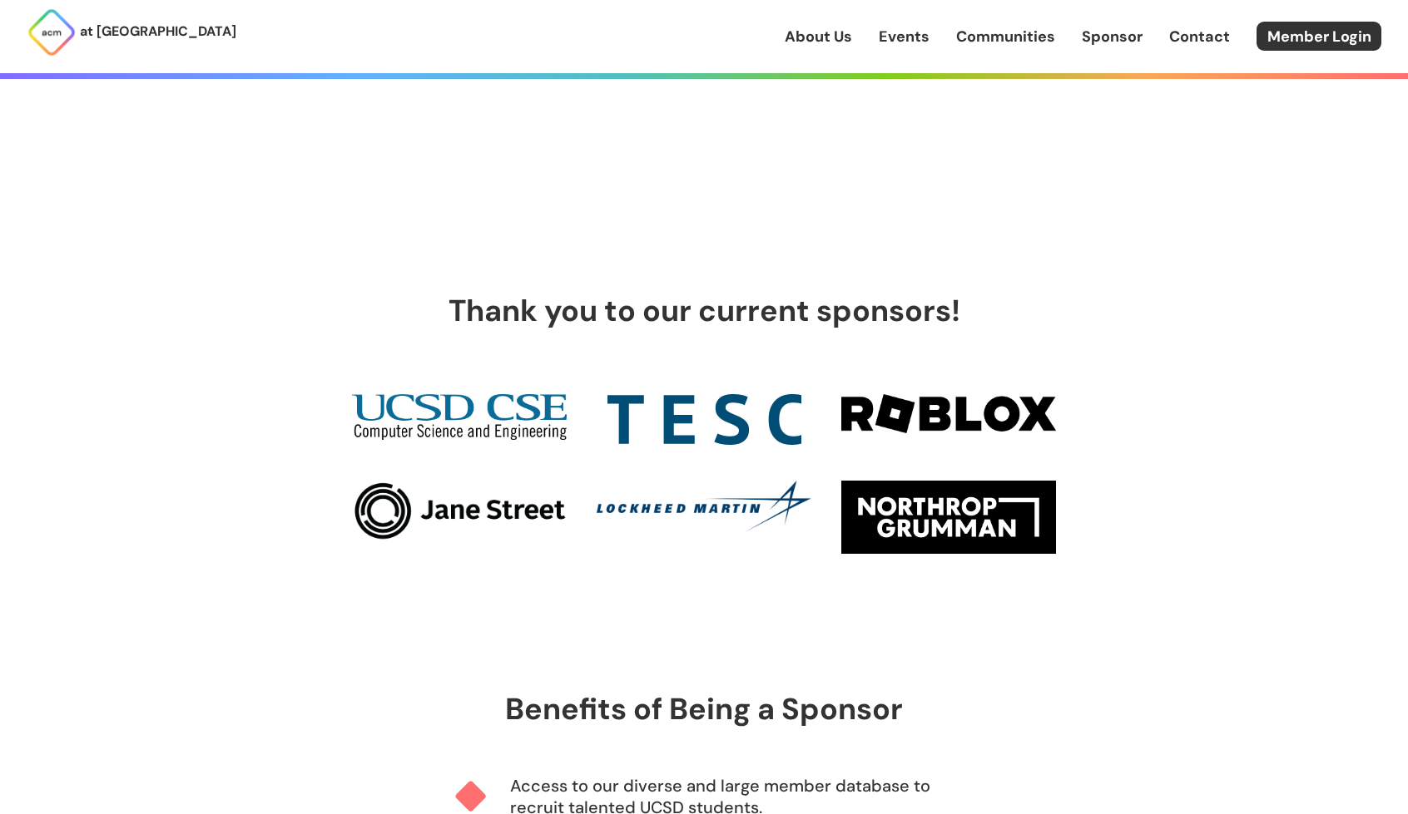
click at [755, 302] on h1 "Thank you to our current sponsors!" at bounding box center [704, 310] width 578 height 33
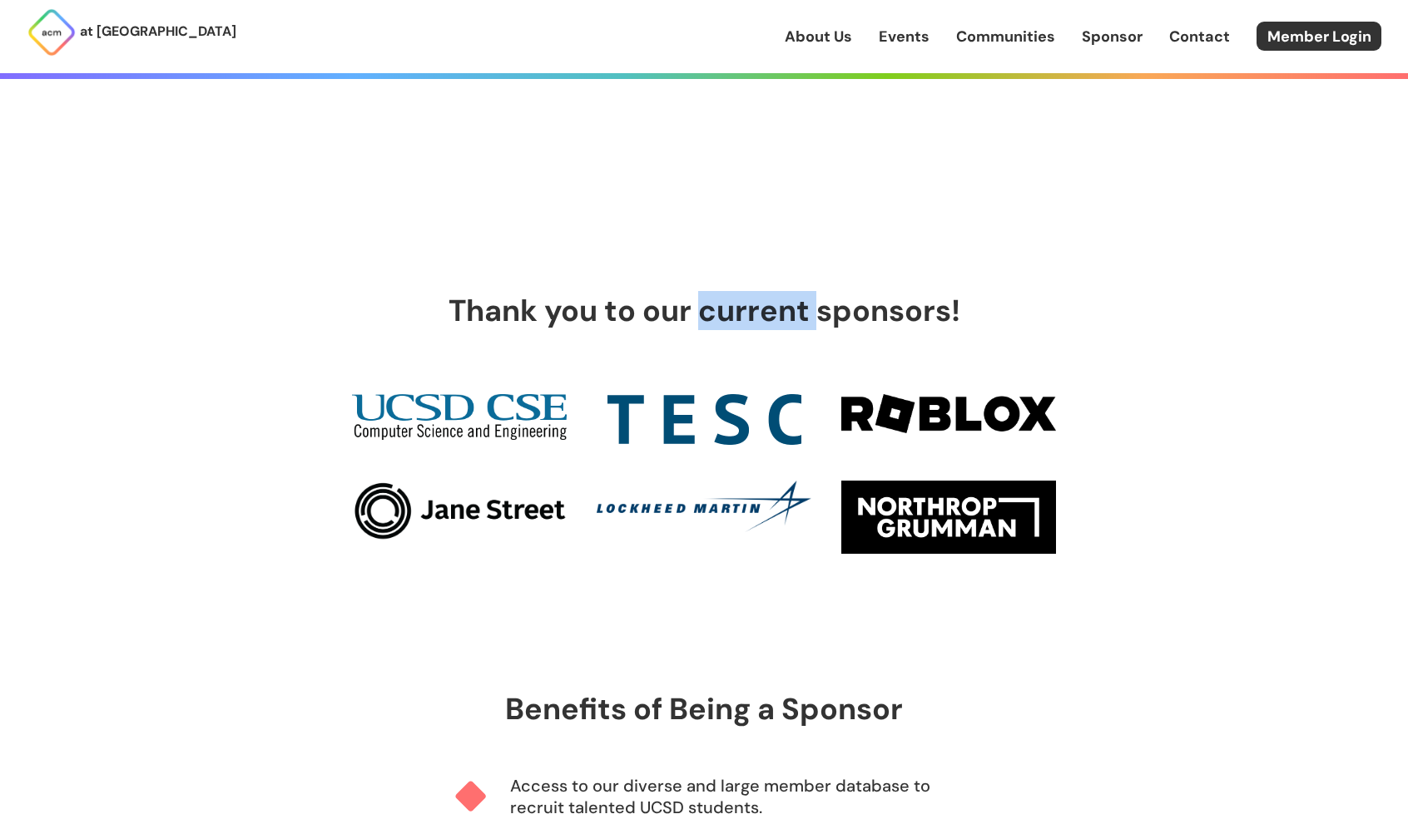
click at [755, 302] on h1 "Thank you to our current sponsors!" at bounding box center [704, 310] width 578 height 33
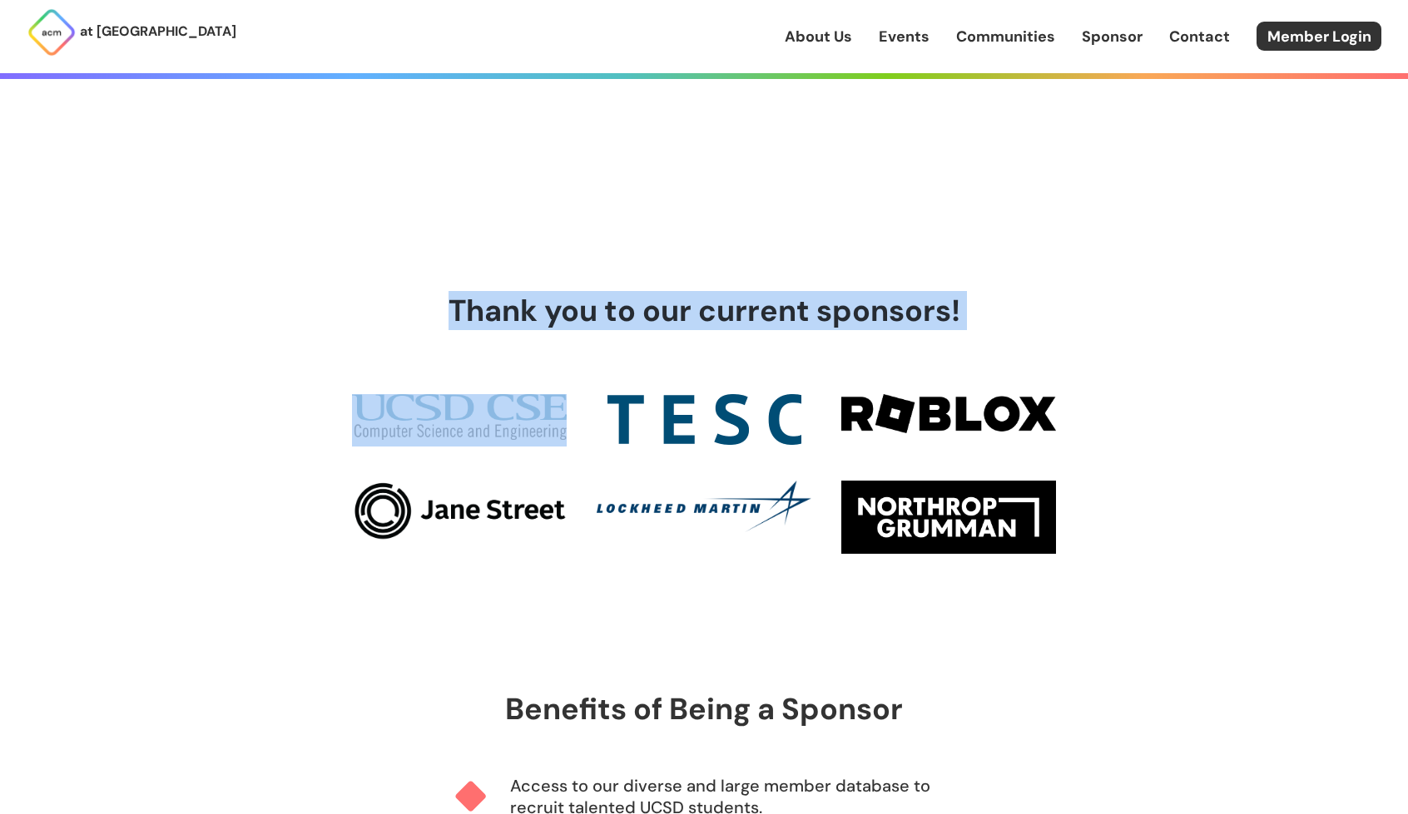
click at [755, 302] on h1 "Thank you to our current sponsors!" at bounding box center [704, 310] width 578 height 33
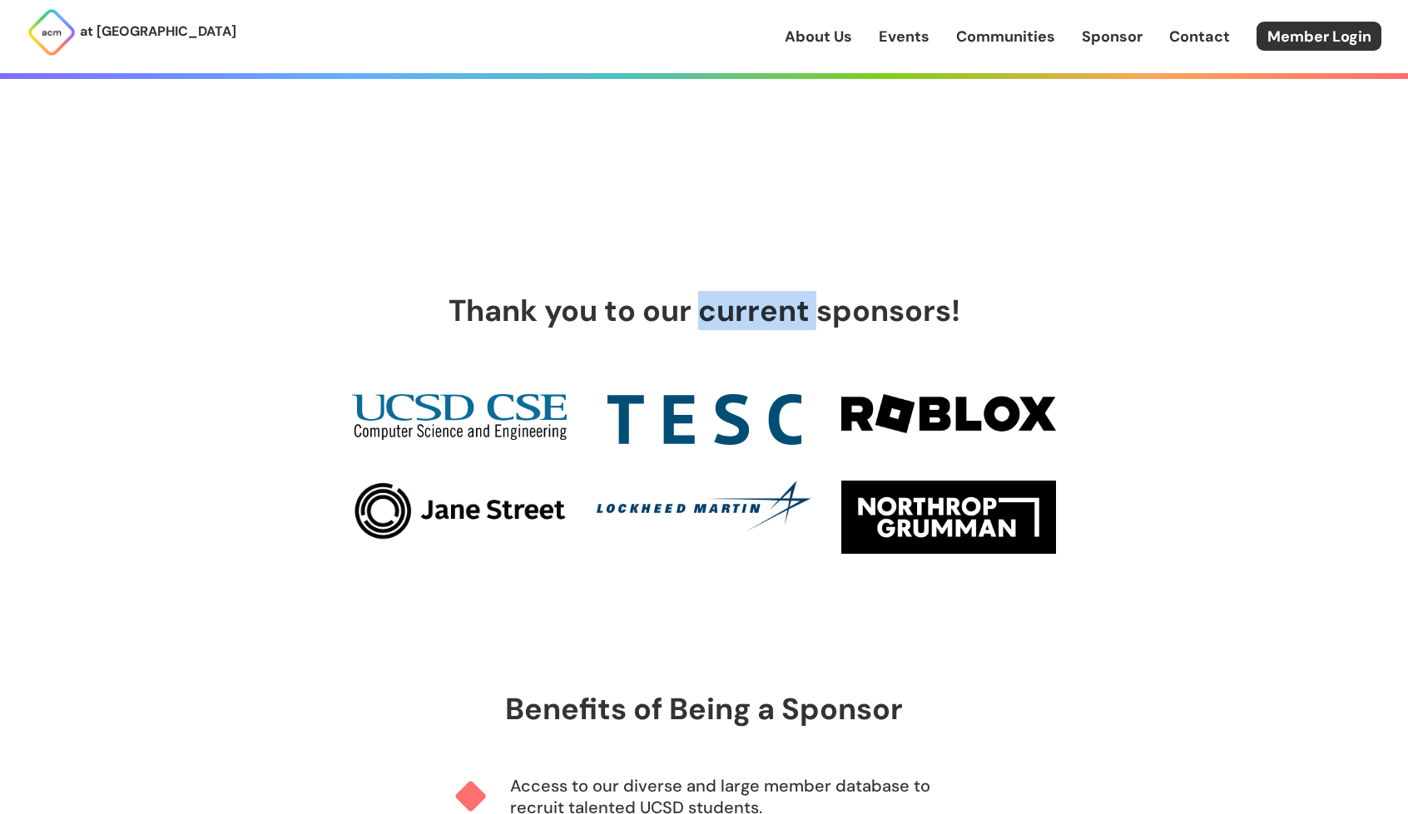
click at [755, 302] on h1 "Thank you to our current sponsors!" at bounding box center [704, 310] width 578 height 33
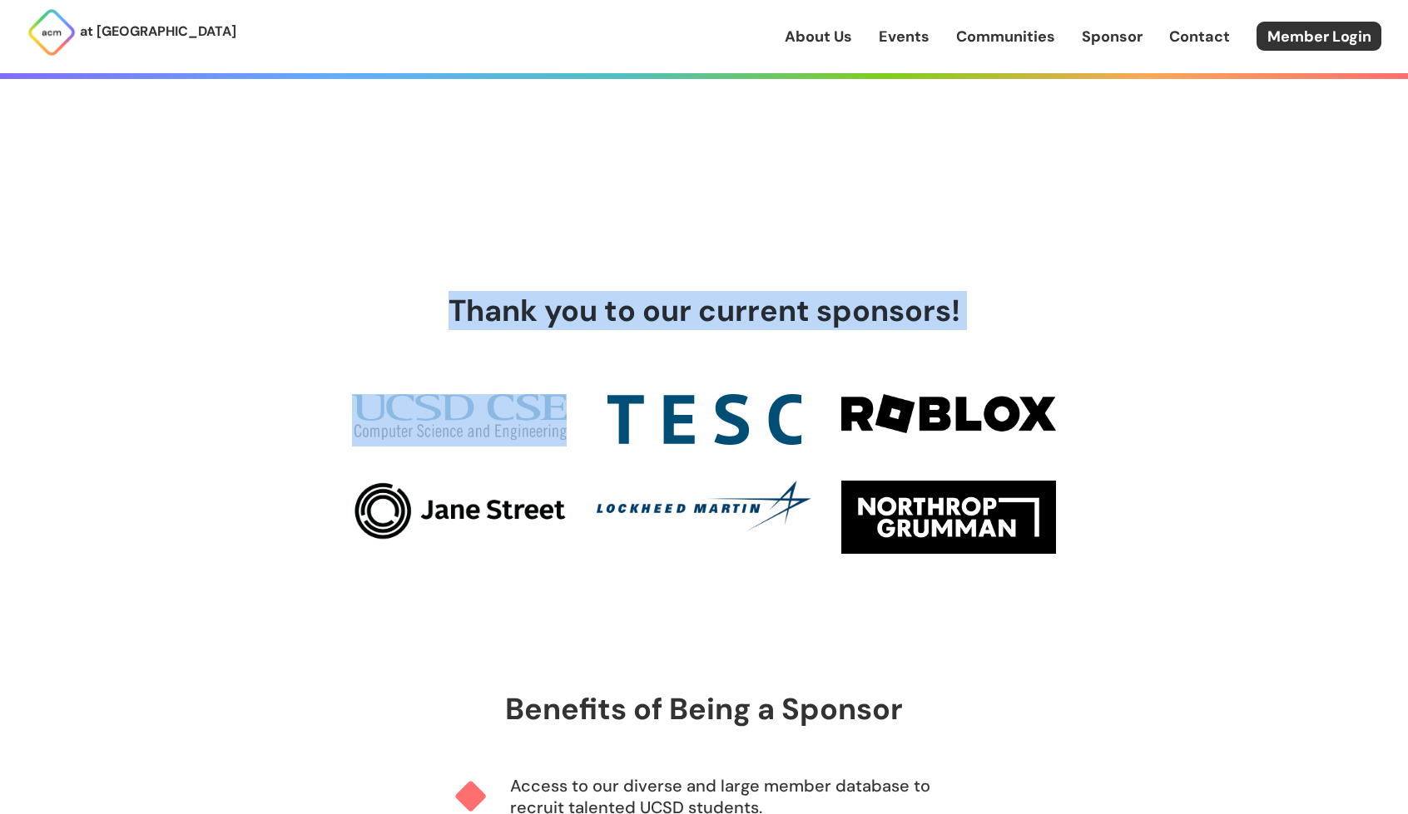
click at [755, 302] on h1 "Thank you to our current sponsors!" at bounding box center [704, 310] width 578 height 33
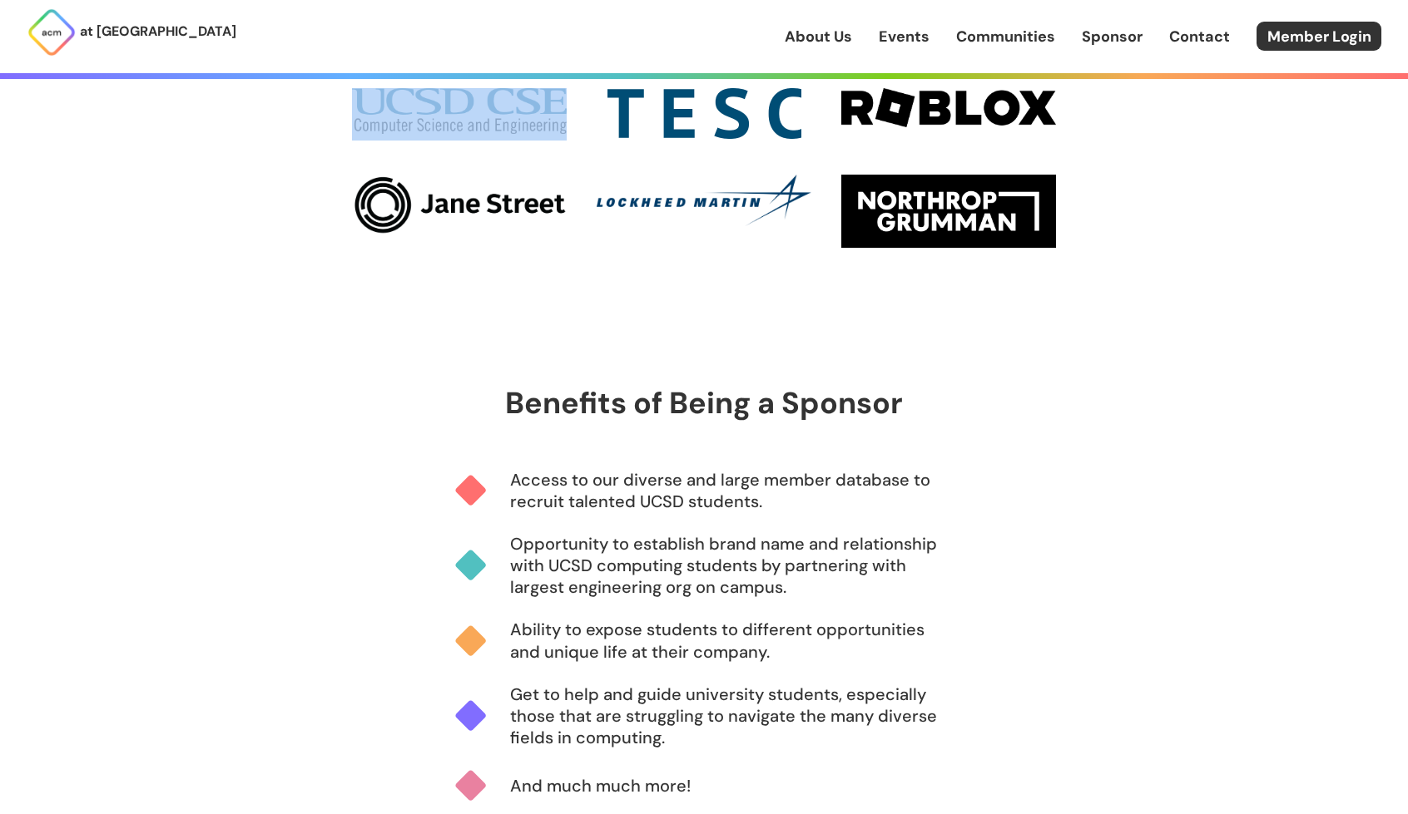
scroll to position [820, 0]
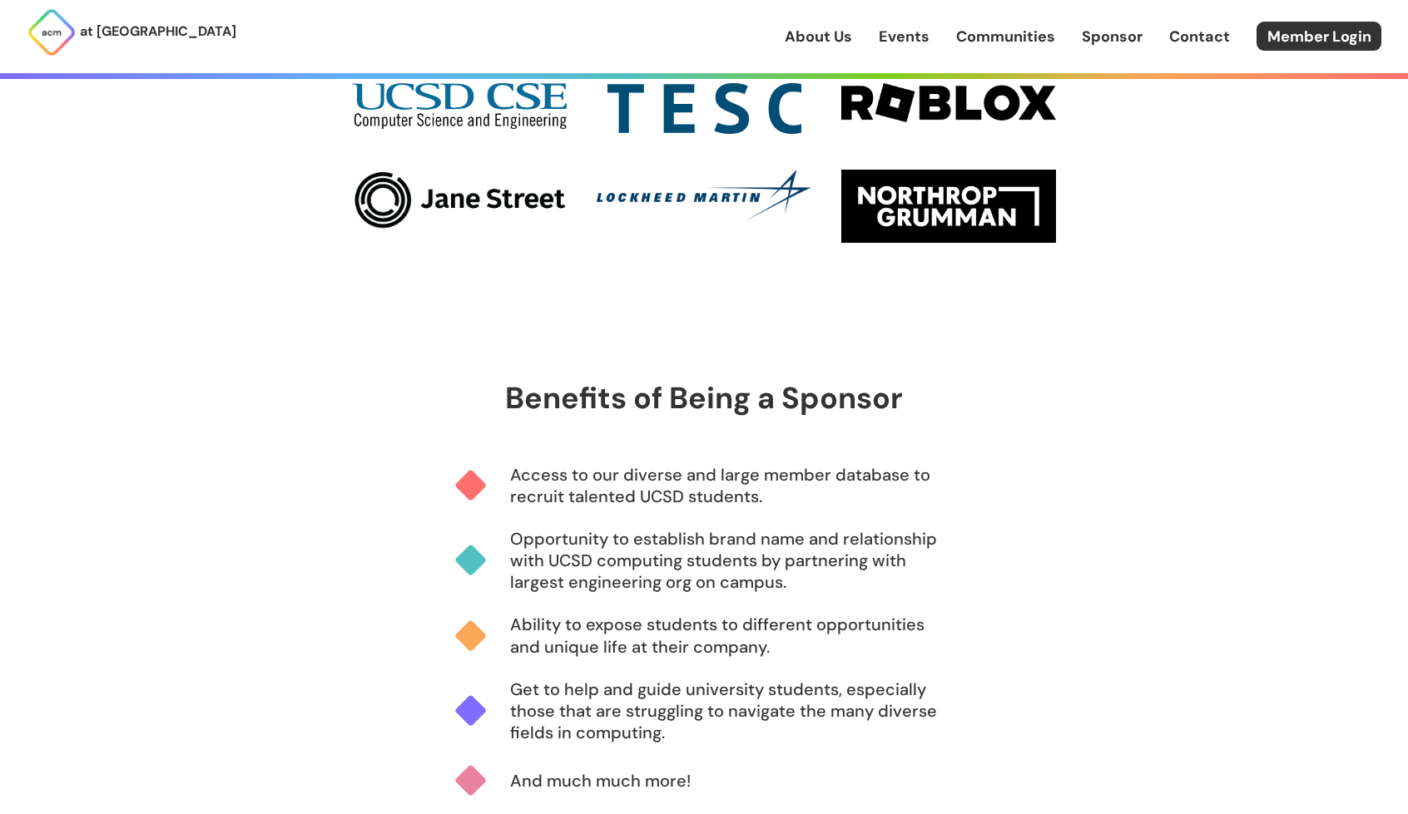
click at [769, 410] on h1 "Benefits of Being a Sponsor" at bounding box center [704, 398] width 398 height 33
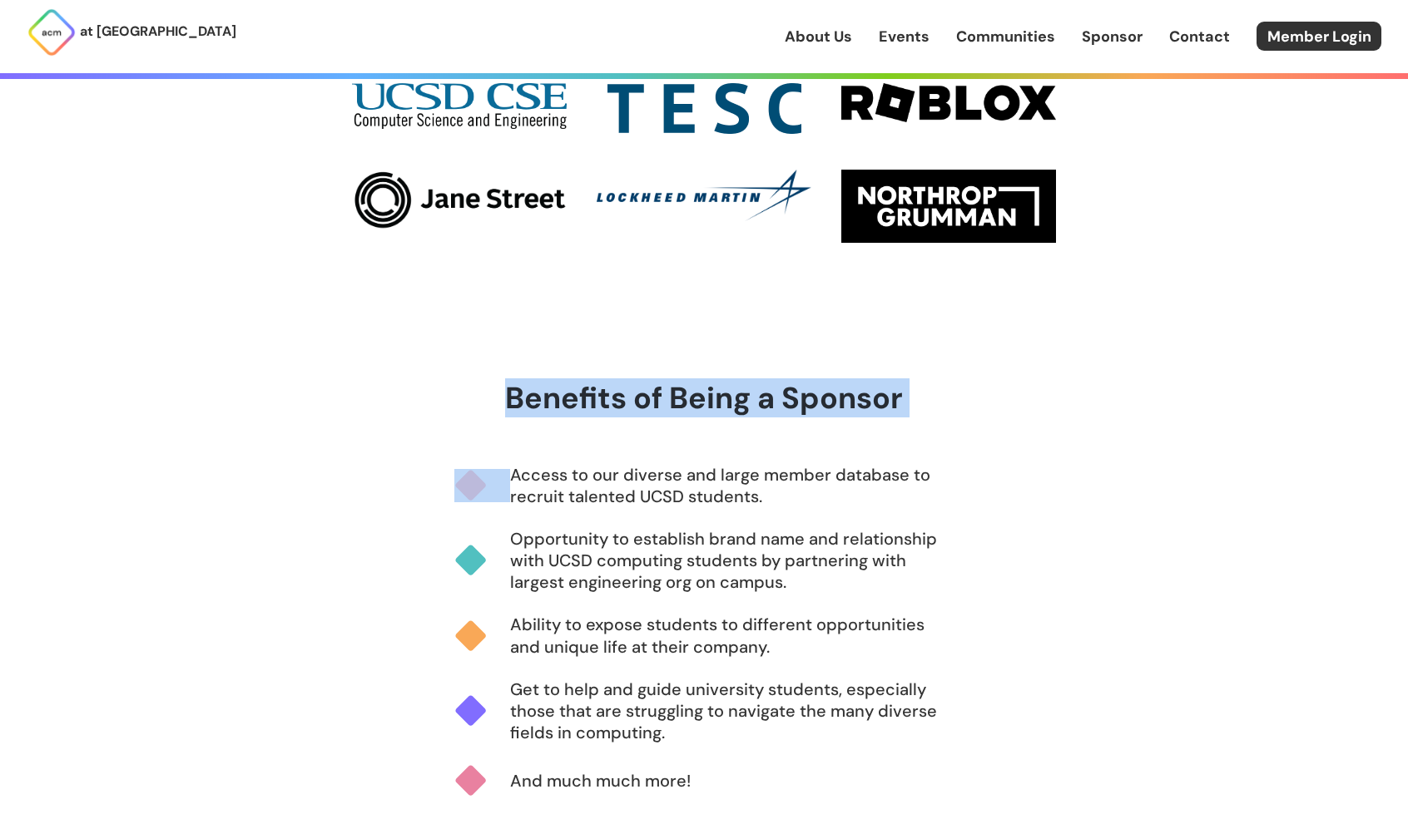
click at [769, 410] on h1 "Benefits of Being a Sponsor" at bounding box center [704, 398] width 398 height 33
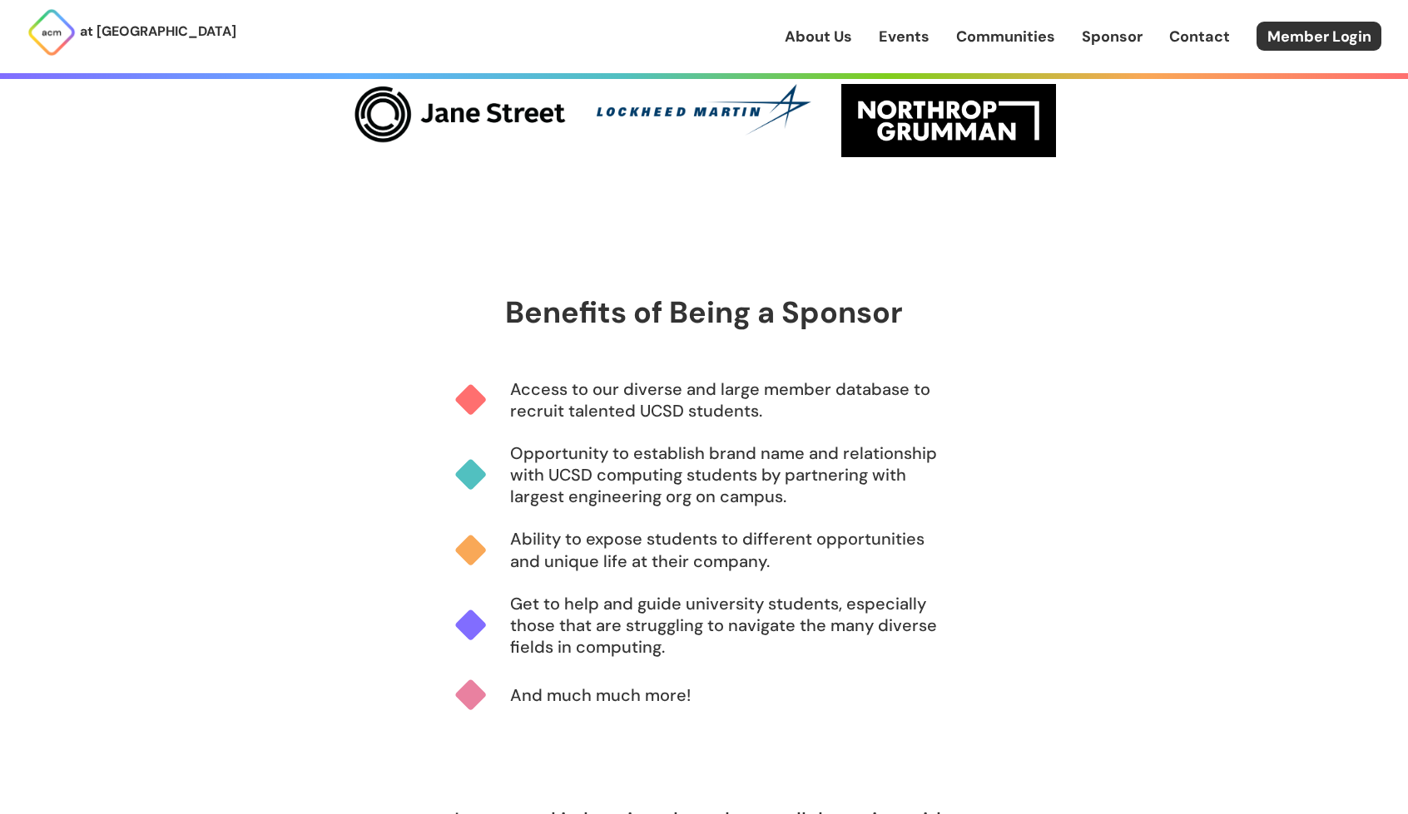
click at [769, 410] on p "Access to our diverse and large member database to recruit talented UCSD studen…" at bounding box center [731, 400] width 443 height 43
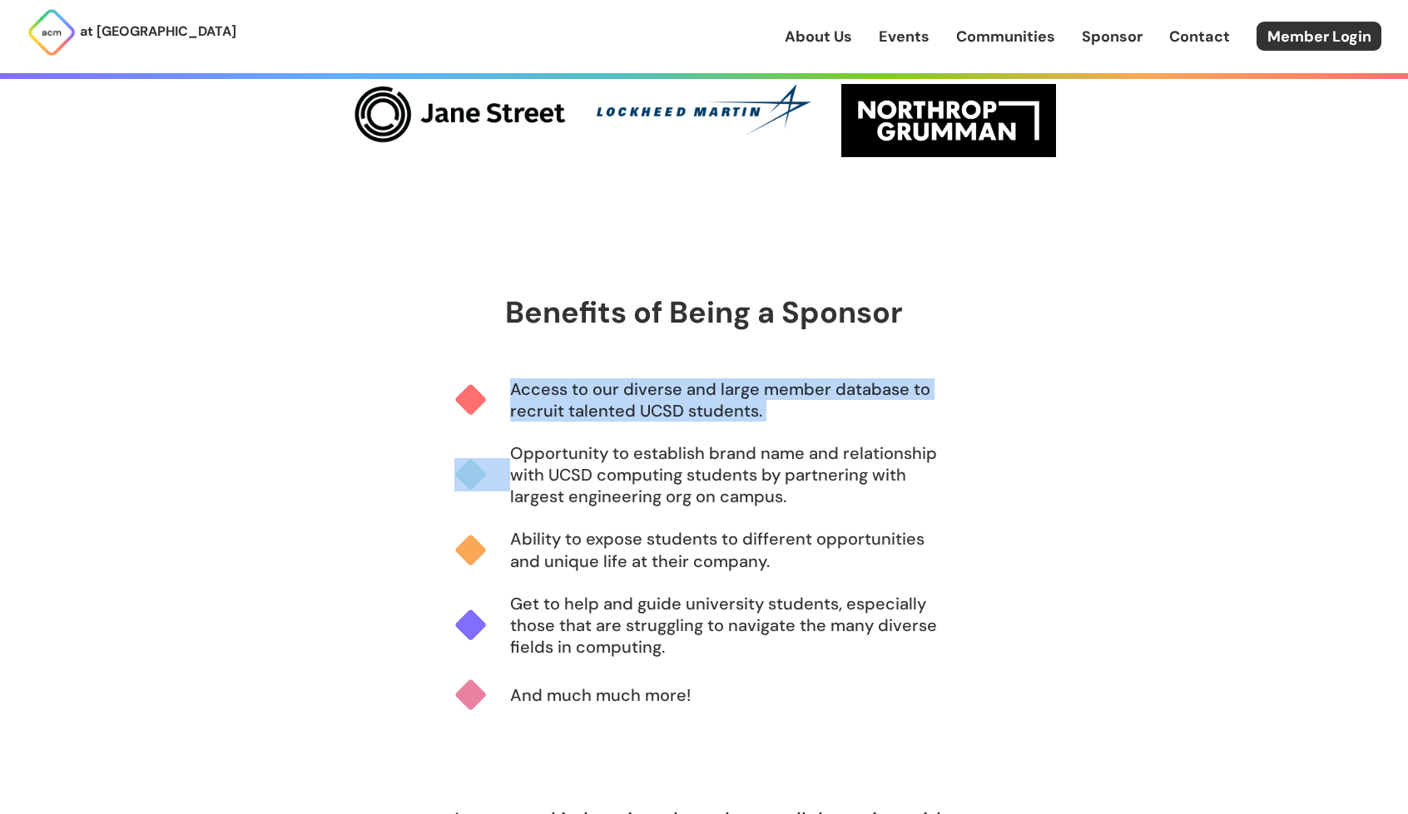
click at [769, 410] on p "Access to our diverse and large member database to recruit talented UCSD studen…" at bounding box center [731, 400] width 443 height 43
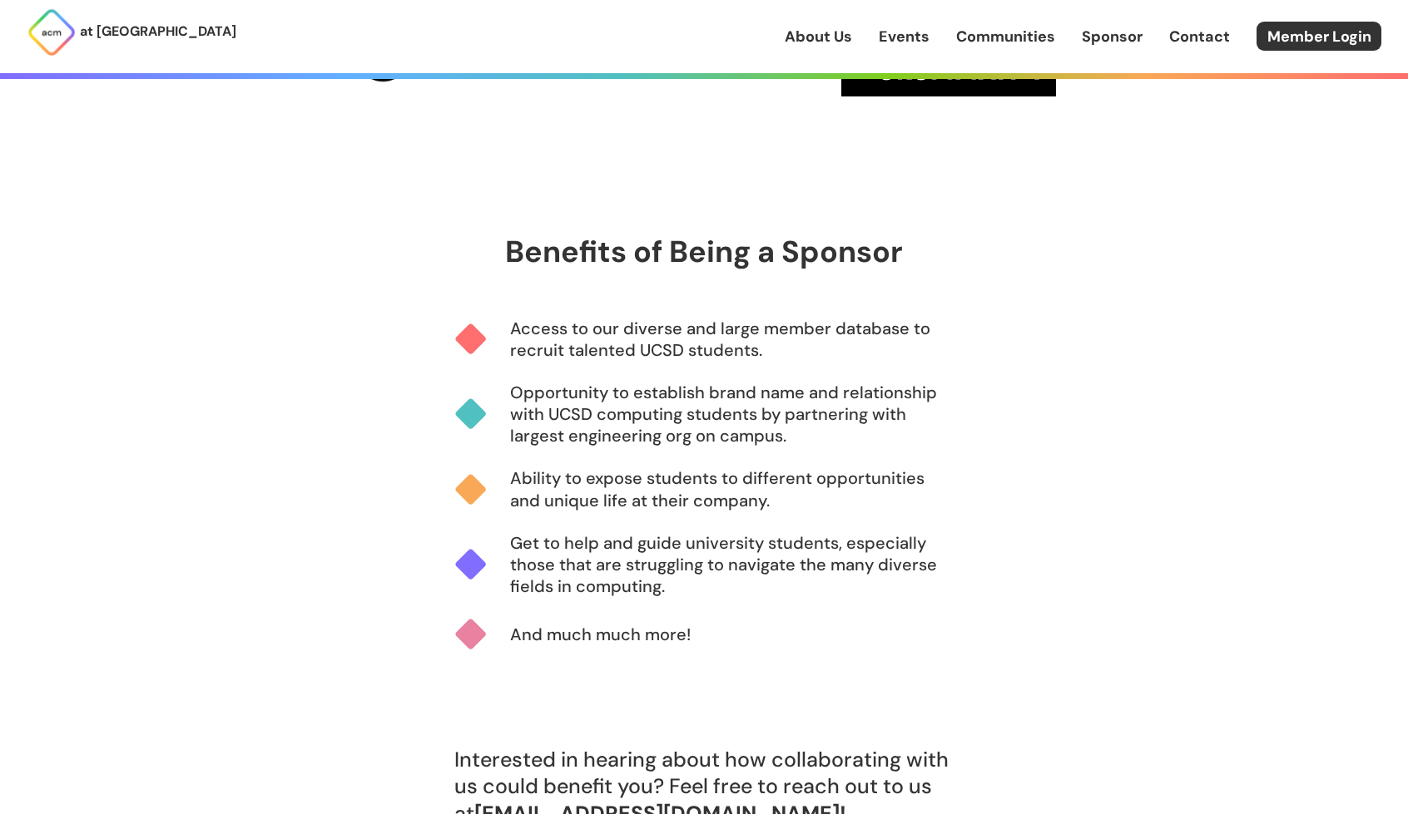
click at [769, 410] on p "Opportunity to establish brand name and relationship with UCSD computing studen…" at bounding box center [731, 414] width 443 height 65
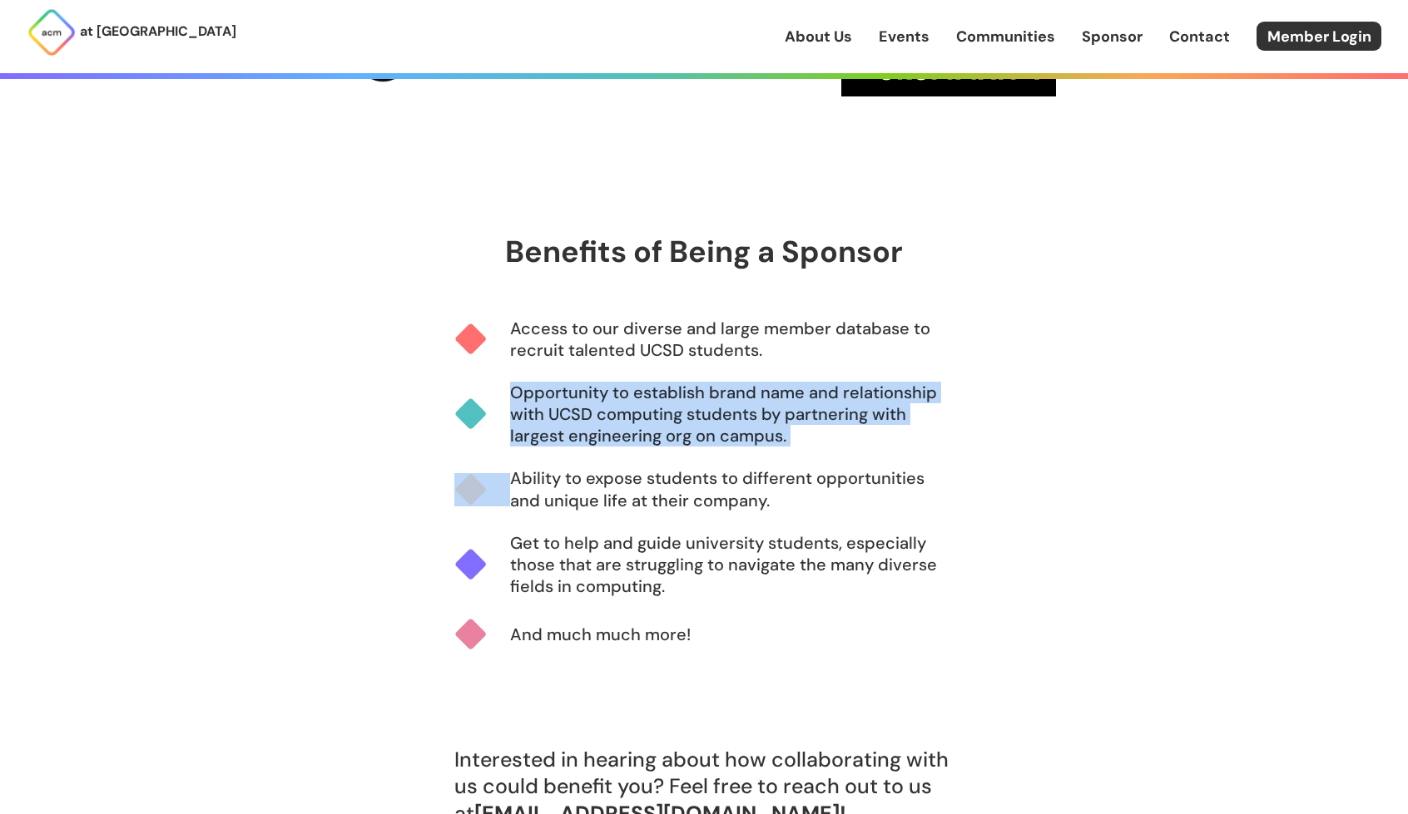
click at [769, 410] on p "Opportunity to establish brand name and relationship with UCSD computing studen…" at bounding box center [731, 414] width 443 height 65
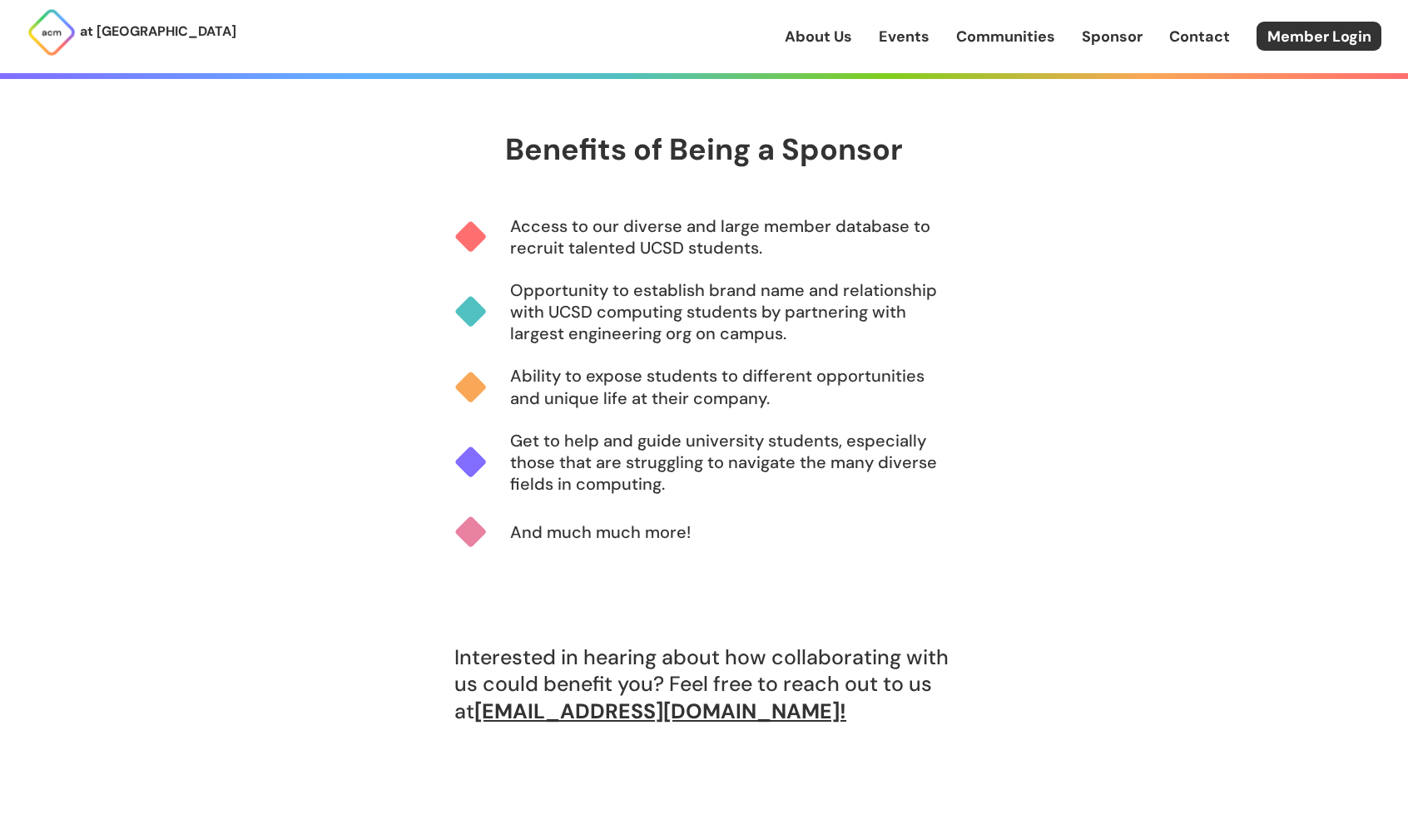
click at [769, 410] on div "Ability to expose students to different opportunities and unique life at their …" at bounding box center [703, 397] width 499 height 64
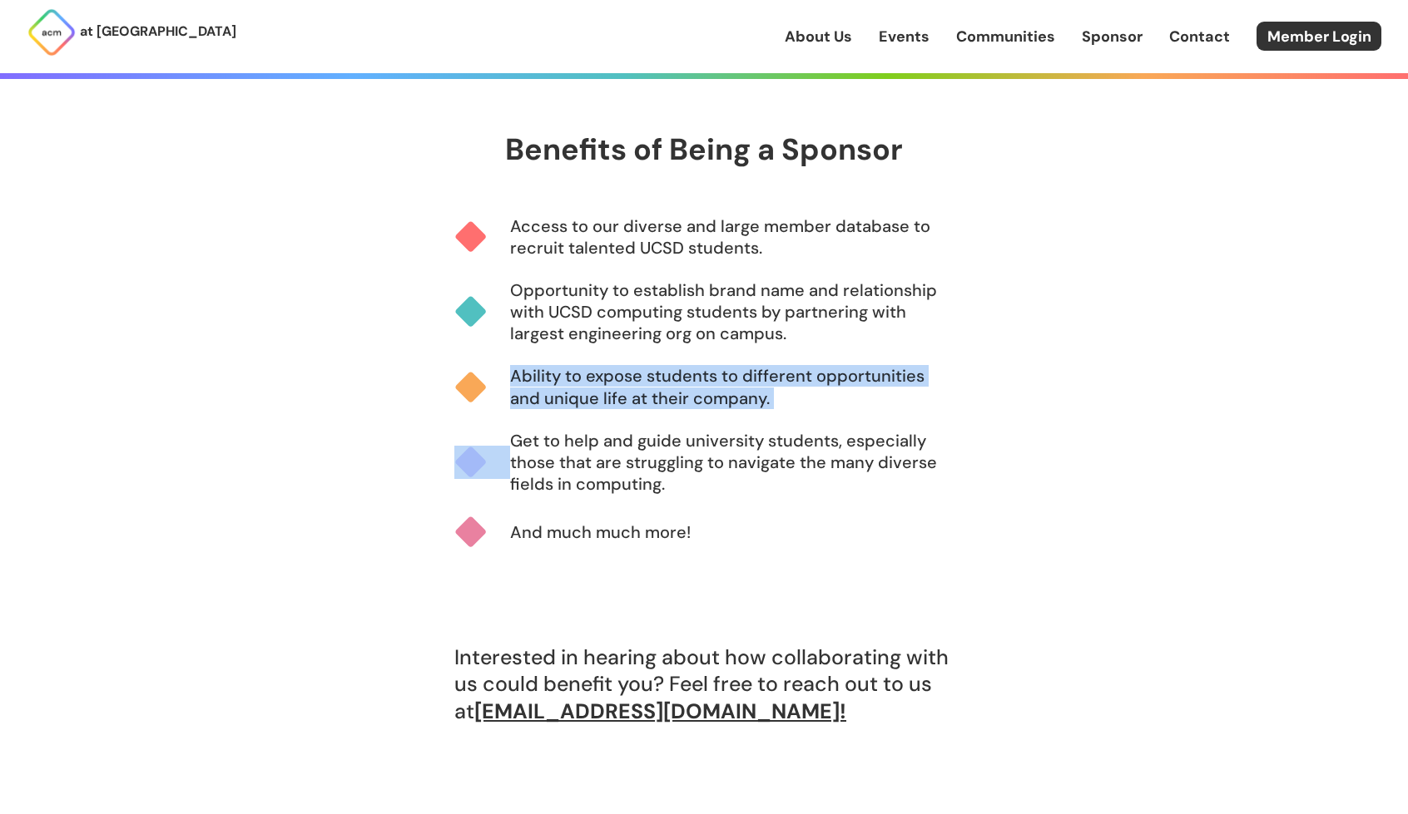
click at [769, 410] on div "Ability to expose students to different opportunities and unique life at their …" at bounding box center [703, 397] width 499 height 64
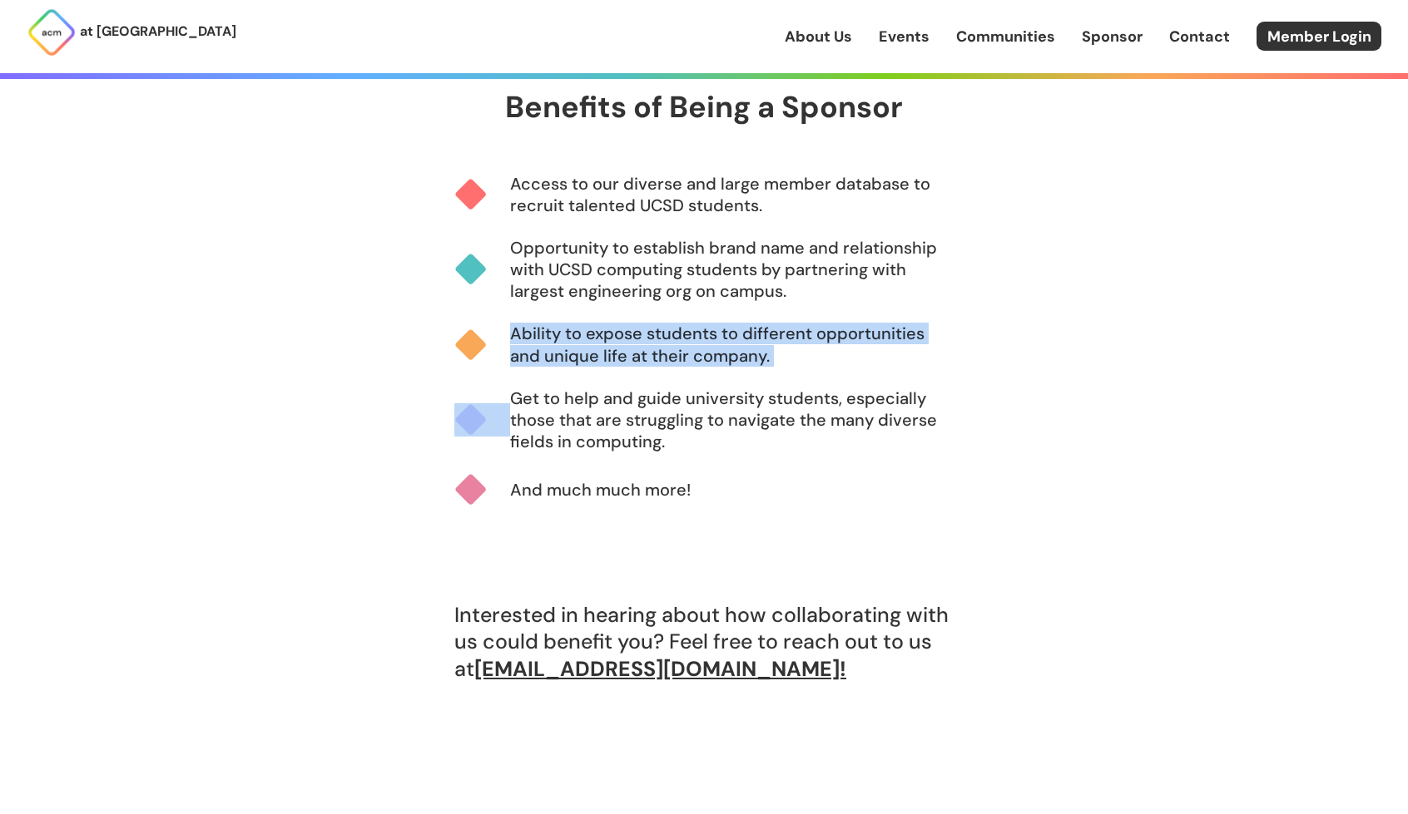
scroll to position [1112, 0]
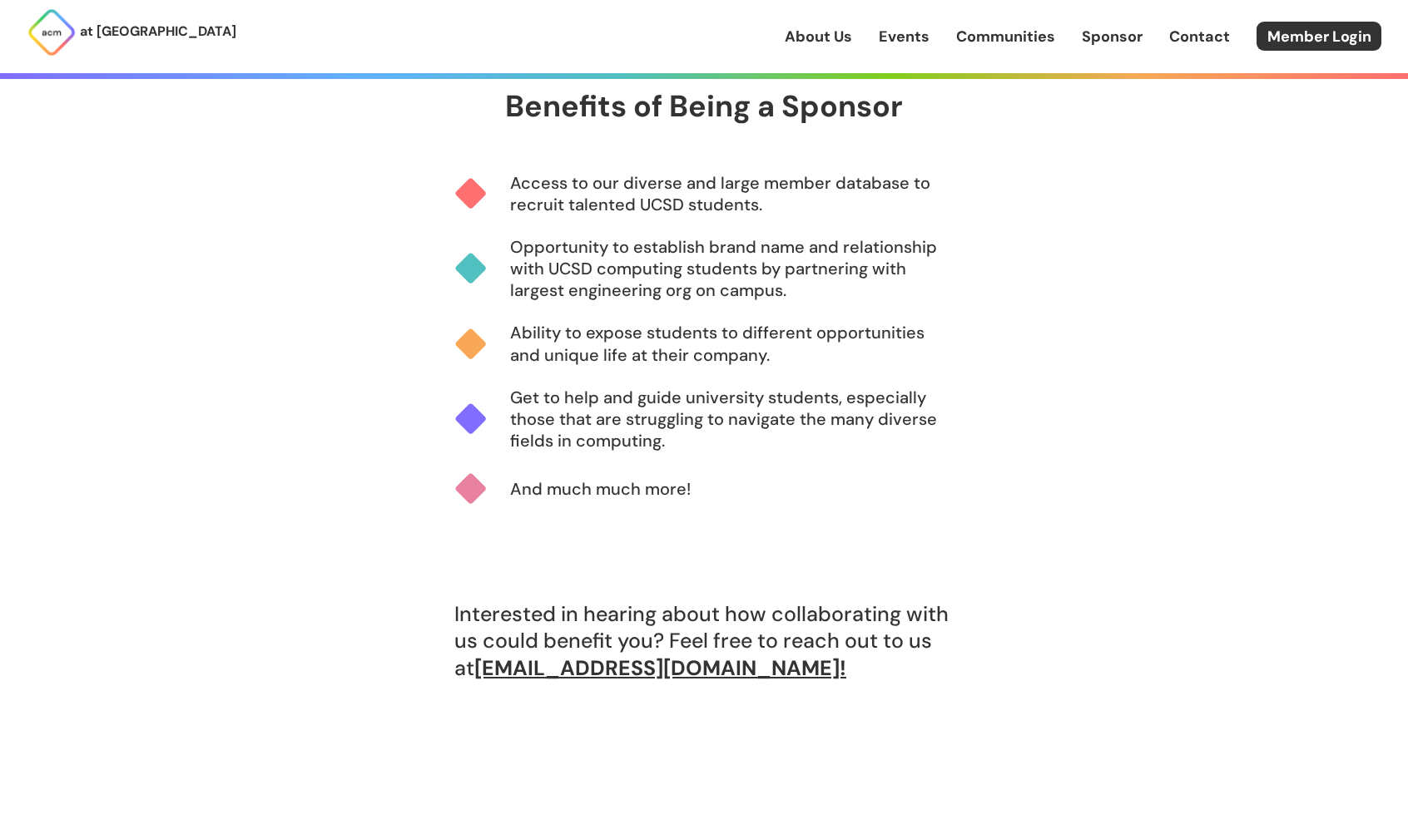
click at [769, 410] on p "Get to help and guide university students, especially those that are struggling…" at bounding box center [731, 419] width 443 height 65
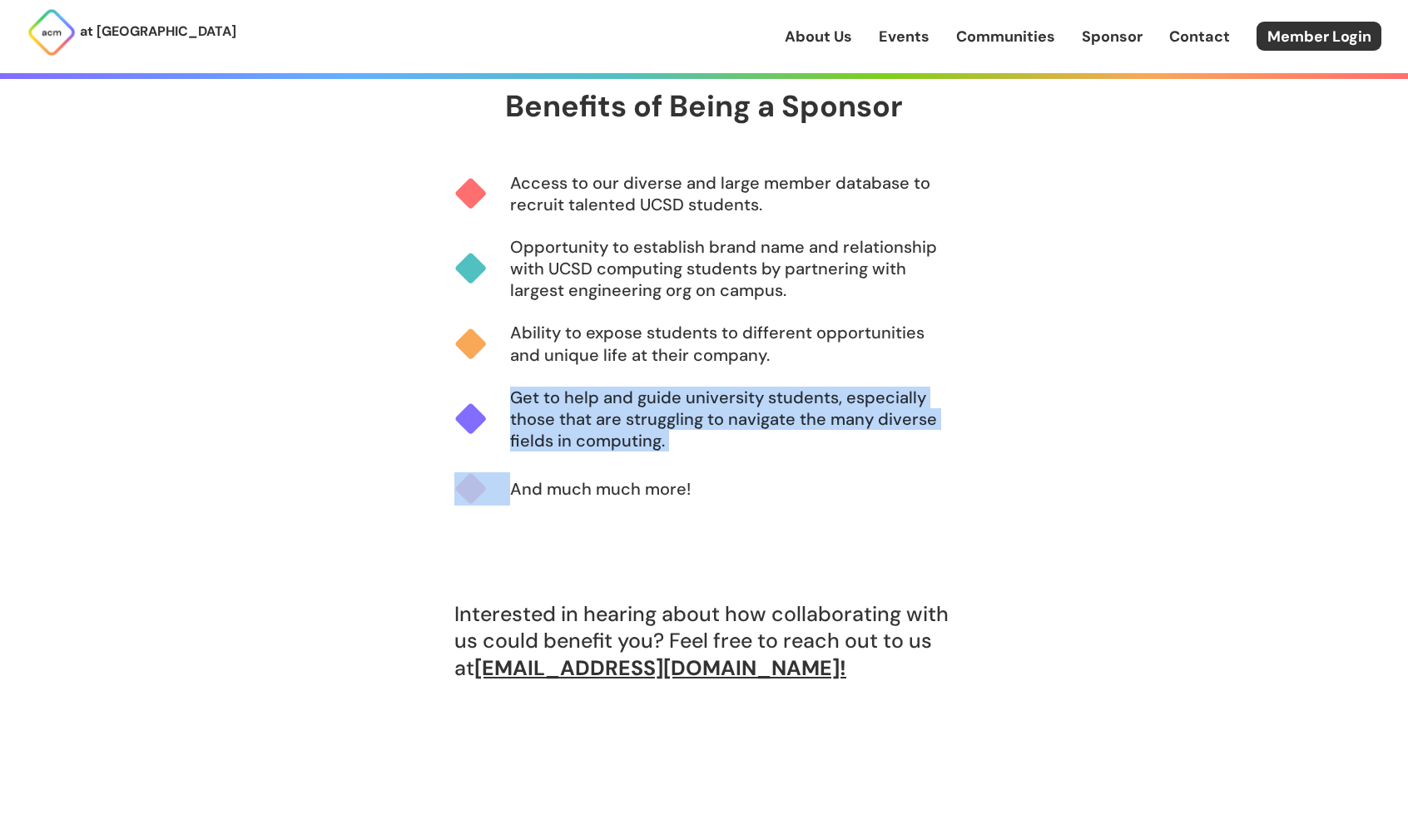
click at [769, 410] on p "Get to help and guide university students, especially those that are struggling…" at bounding box center [731, 419] width 443 height 65
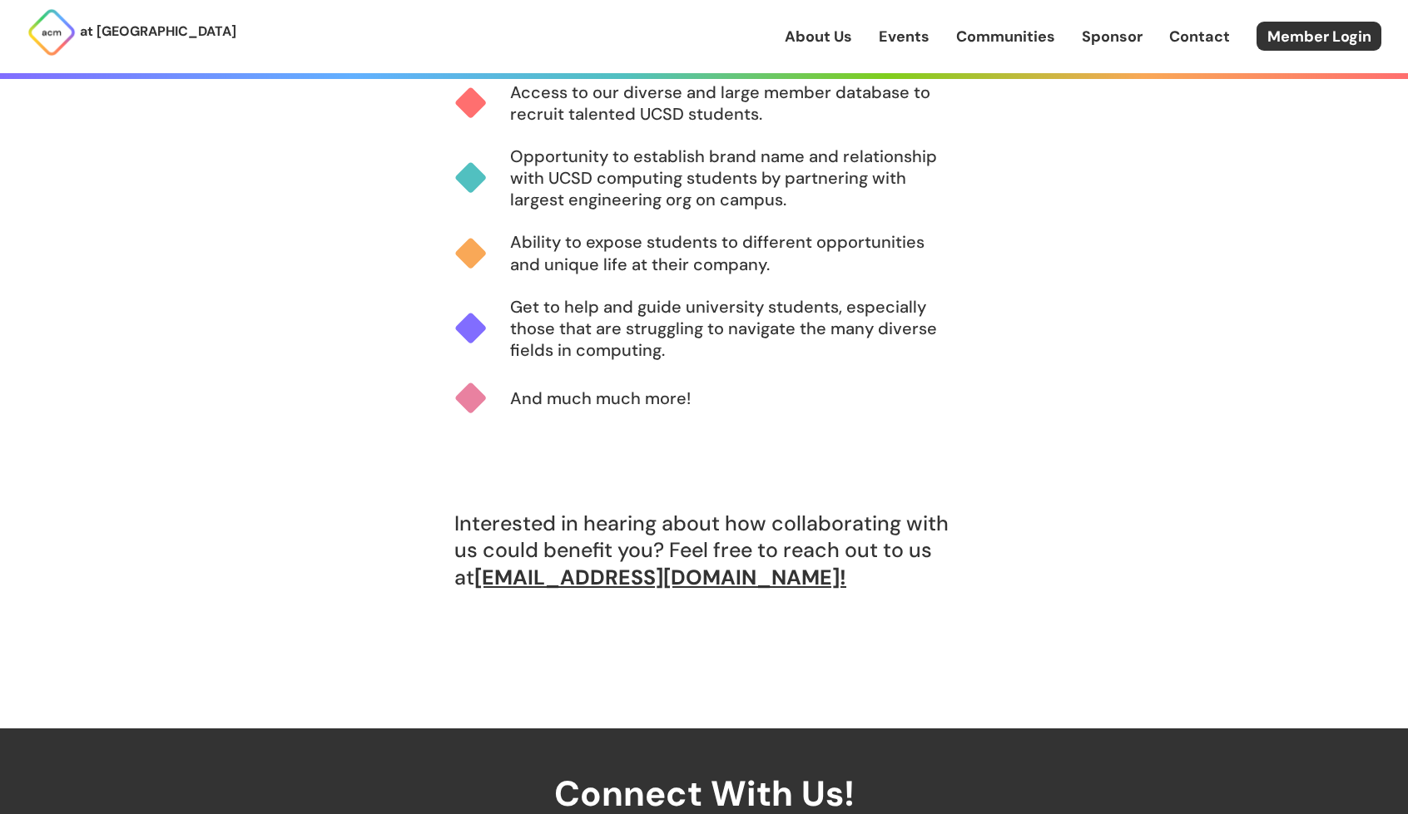
click at [769, 410] on div "And much much more!" at bounding box center [703, 409] width 499 height 54
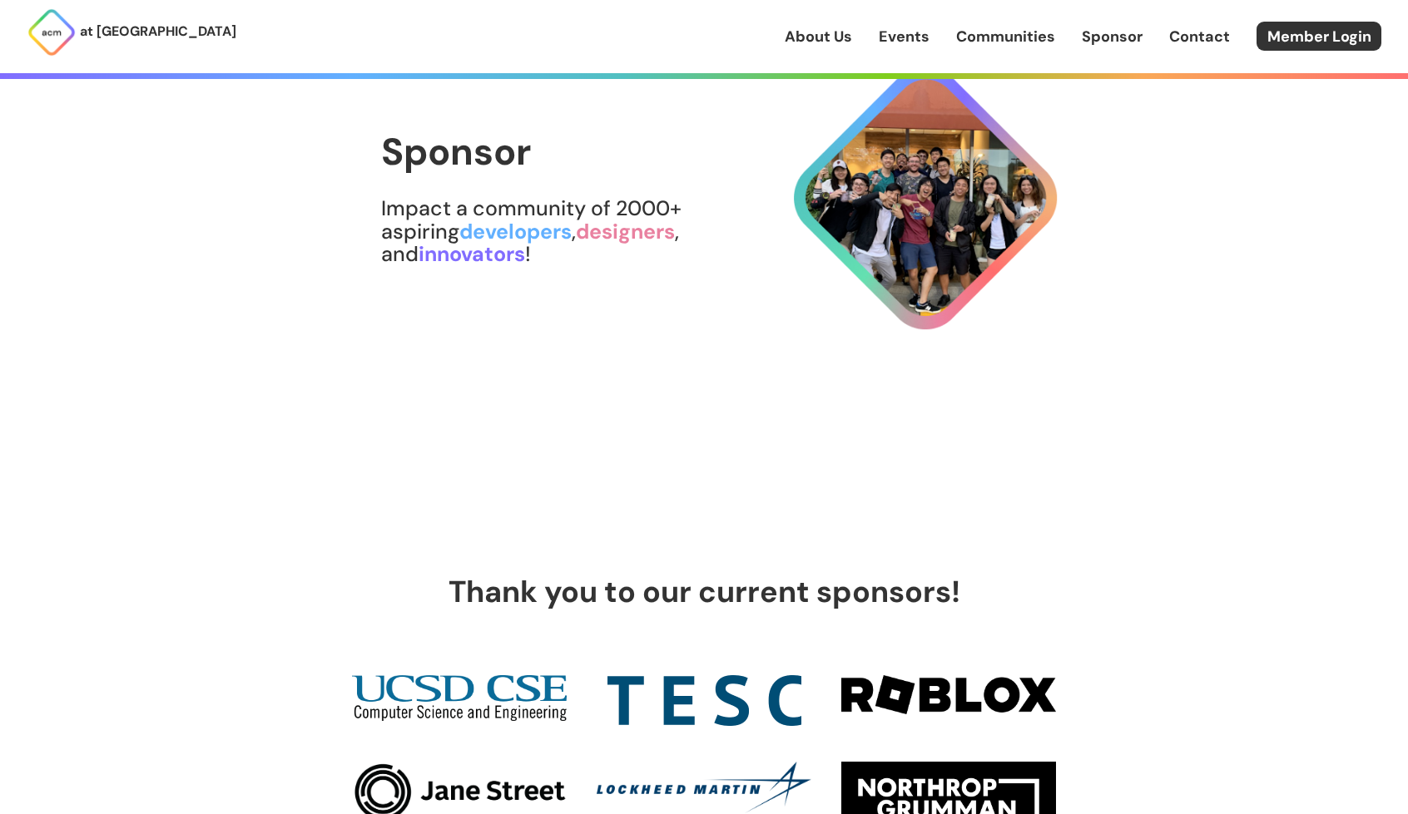
scroll to position [175, 0]
